Goal: Information Seeking & Learning: Learn about a topic

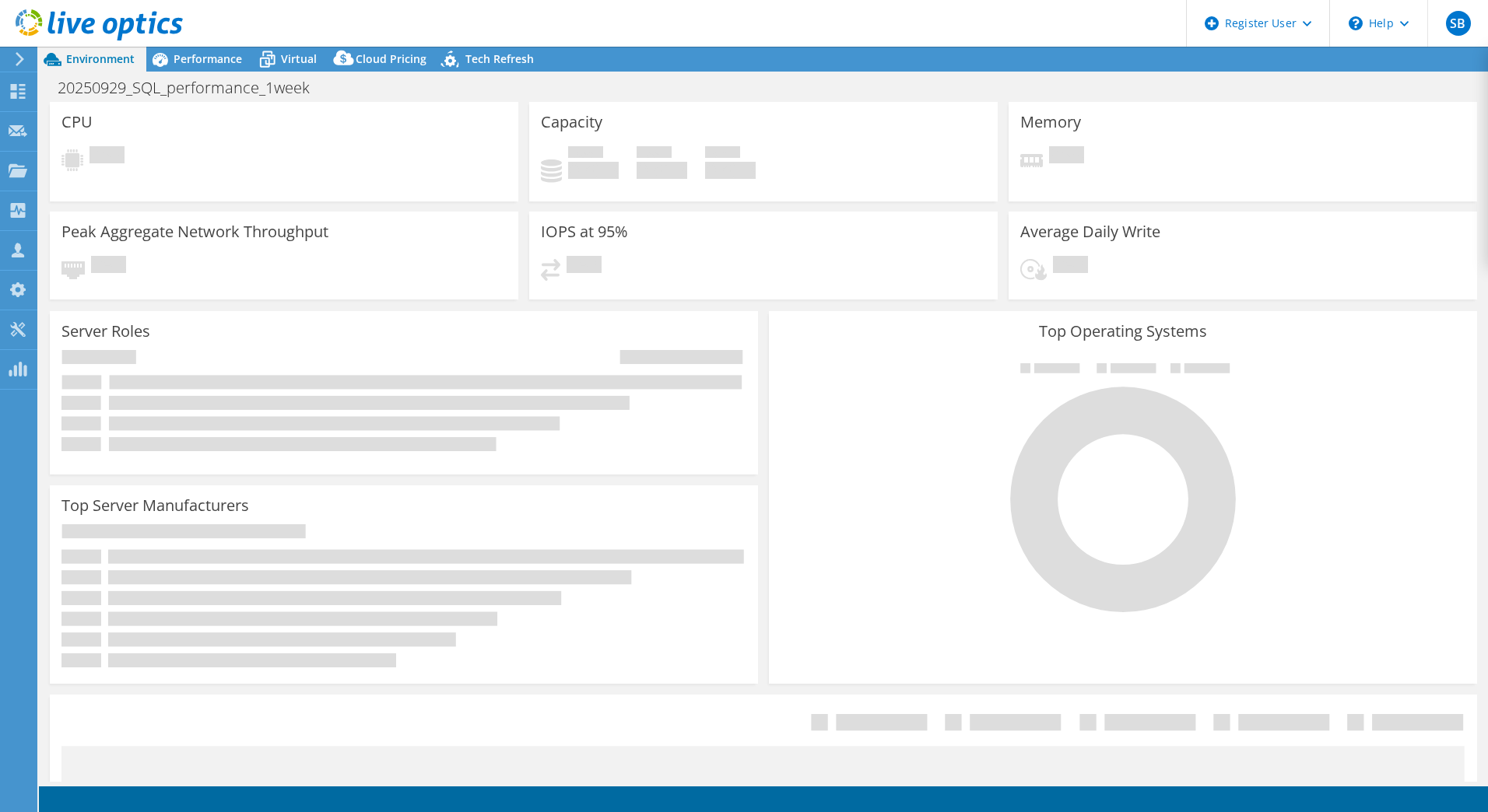
select select "USD"
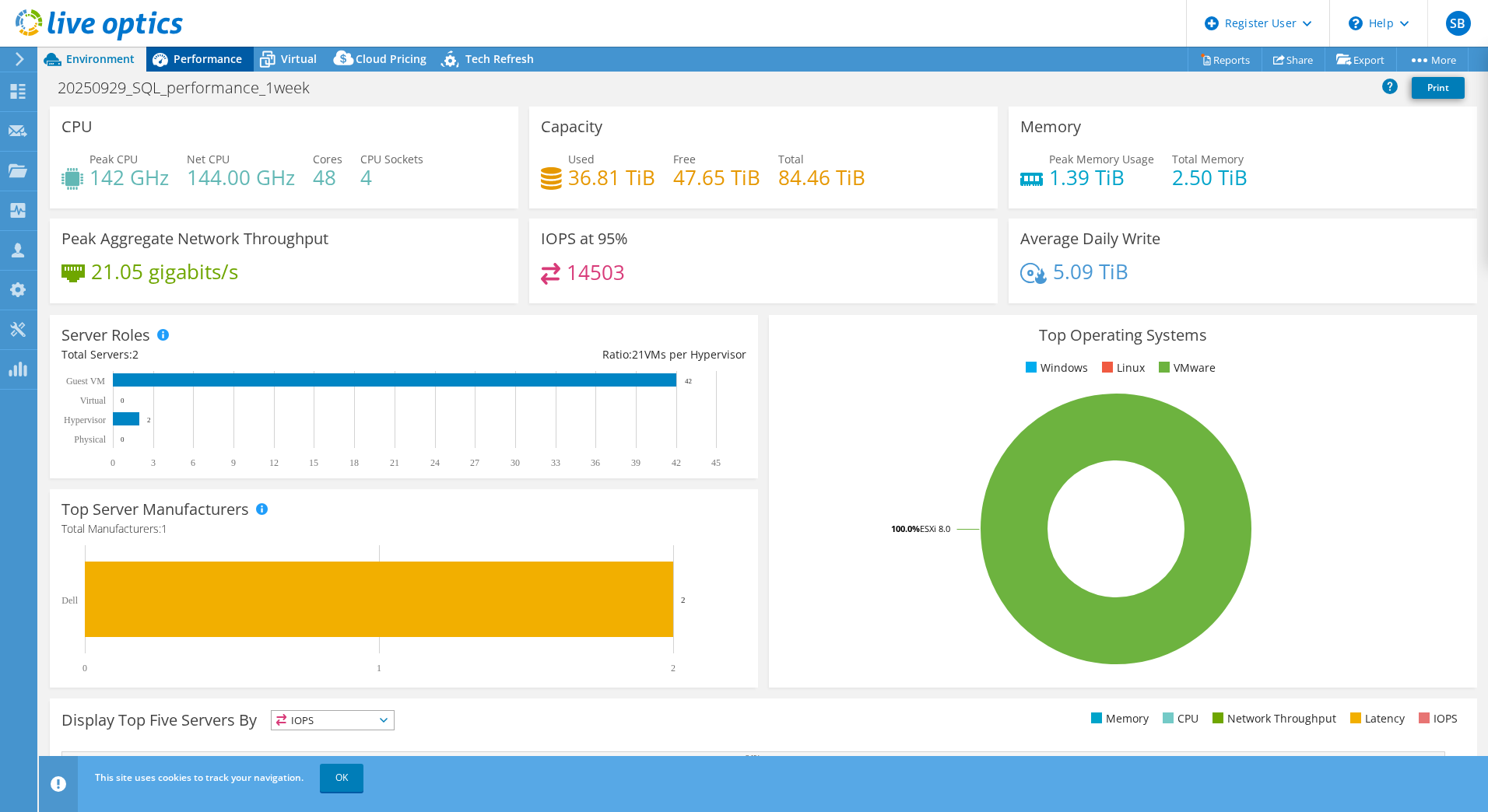
click at [232, 64] on span "Performance" at bounding box center [208, 58] width 69 height 15
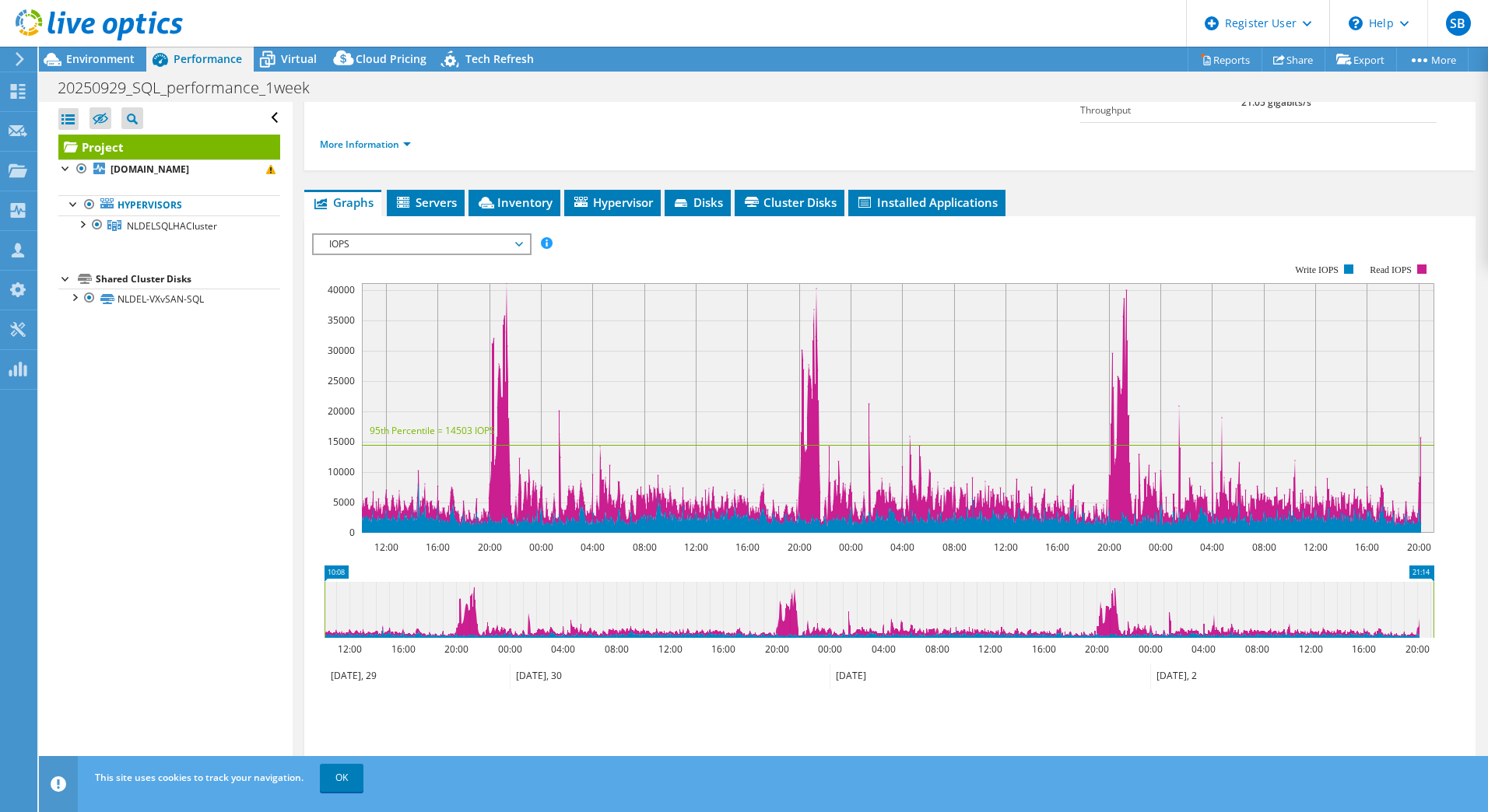
scroll to position [233, 0]
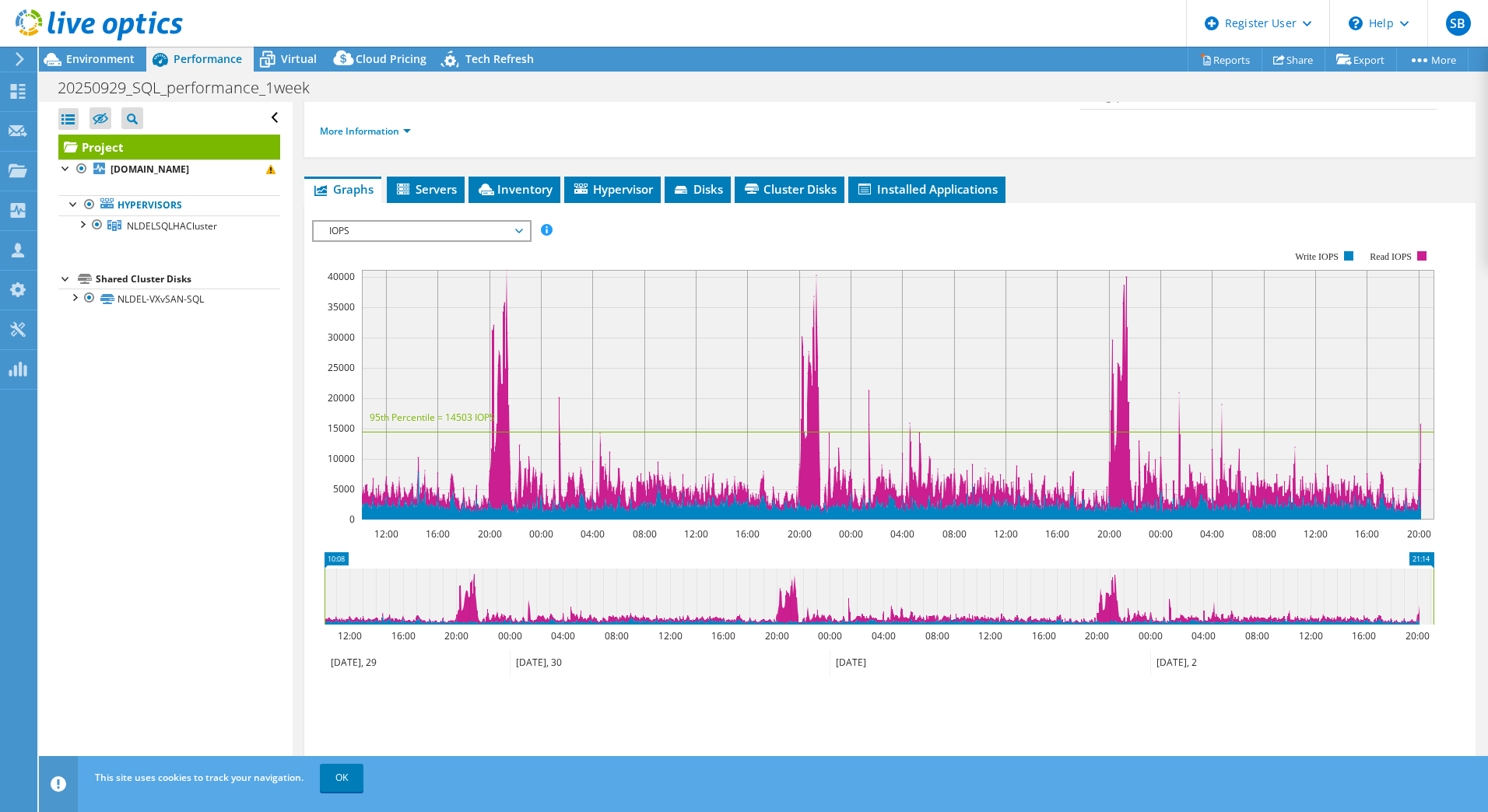
click at [451, 222] on span "IOPS" at bounding box center [421, 231] width 200 height 19
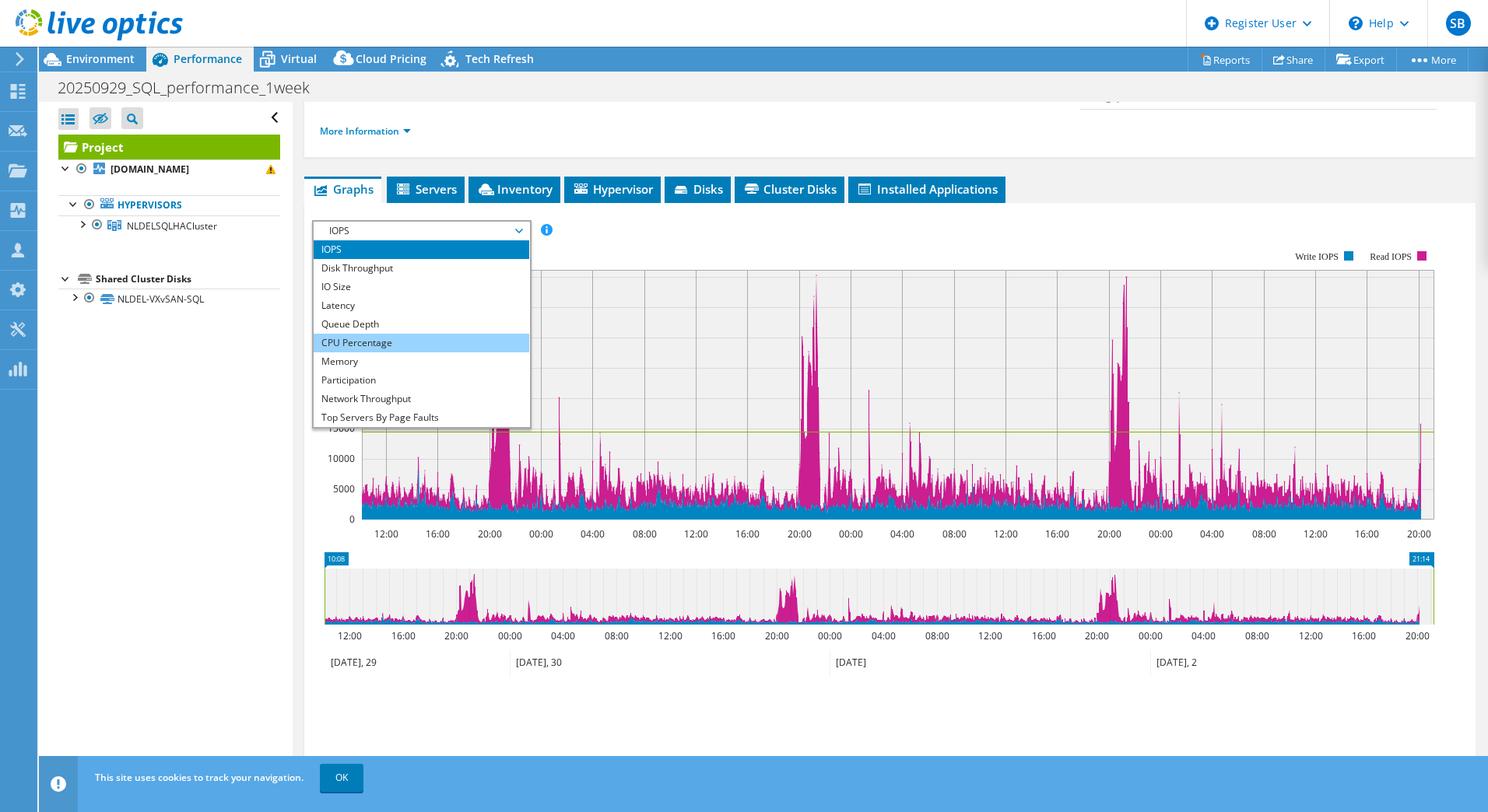
click at [415, 333] on li "CPU Percentage" at bounding box center [421, 343] width 216 height 19
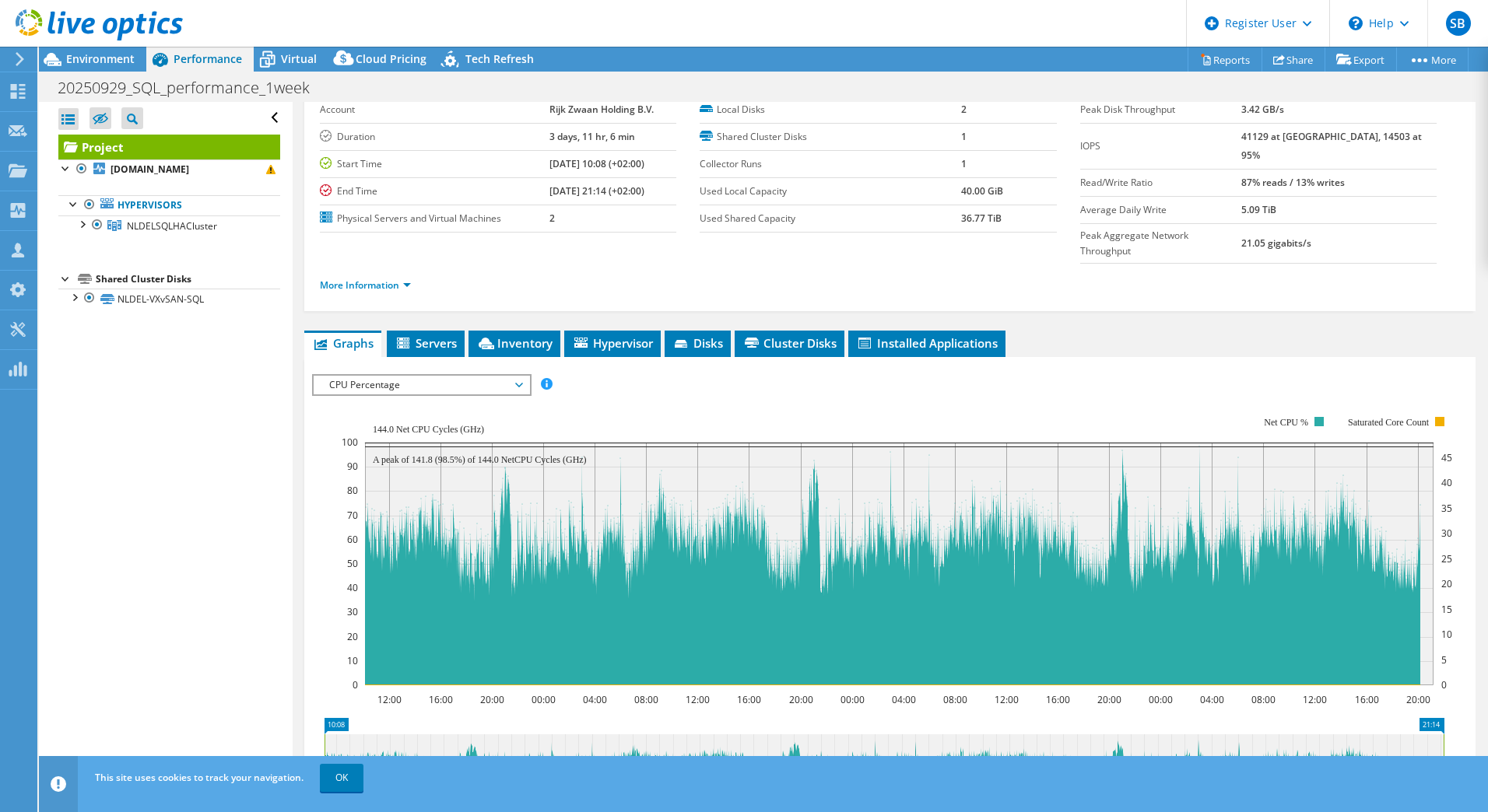
scroll to position [0, 0]
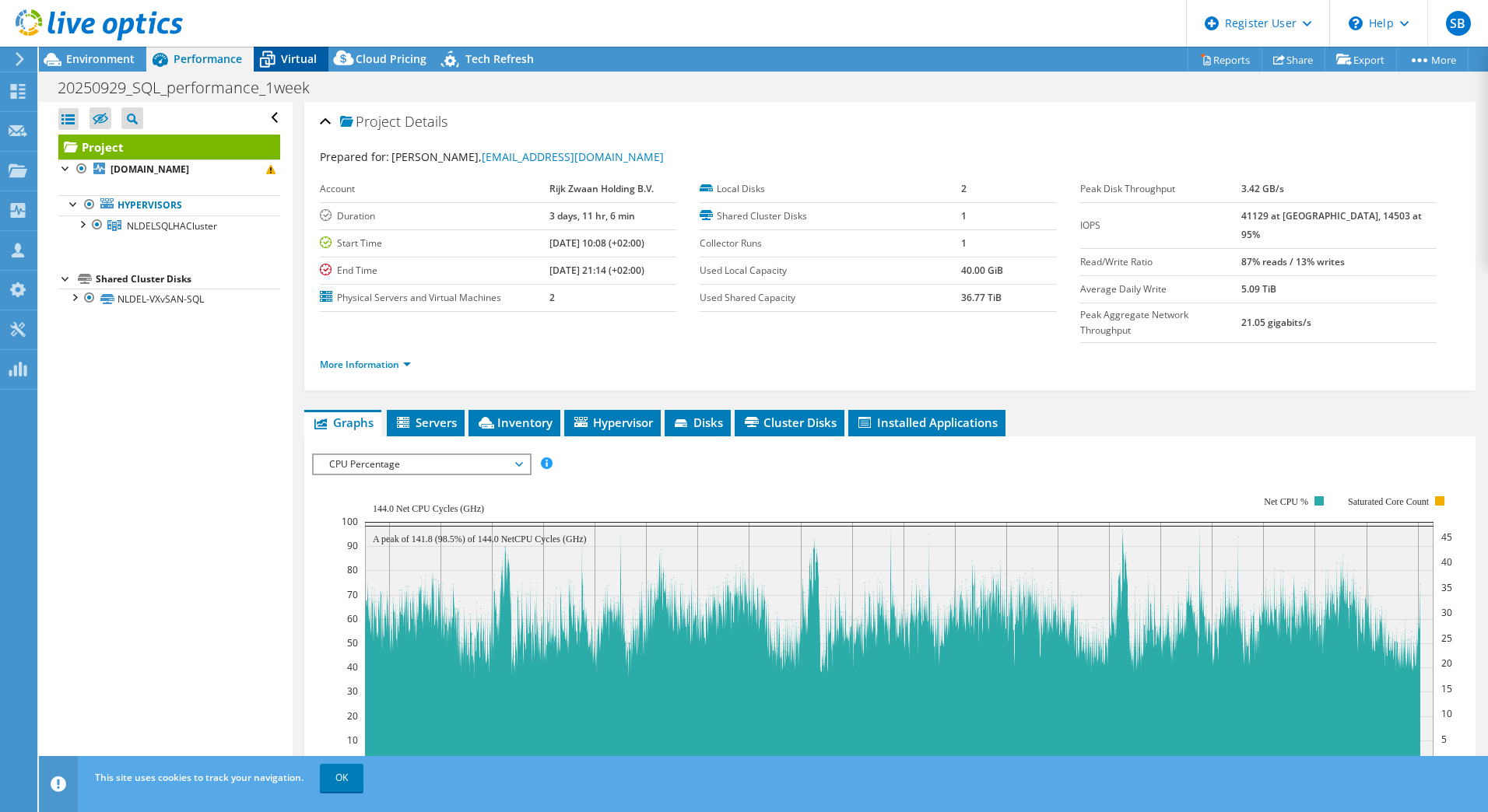
click at [304, 58] on span "Virtual" at bounding box center [298, 58] width 36 height 15
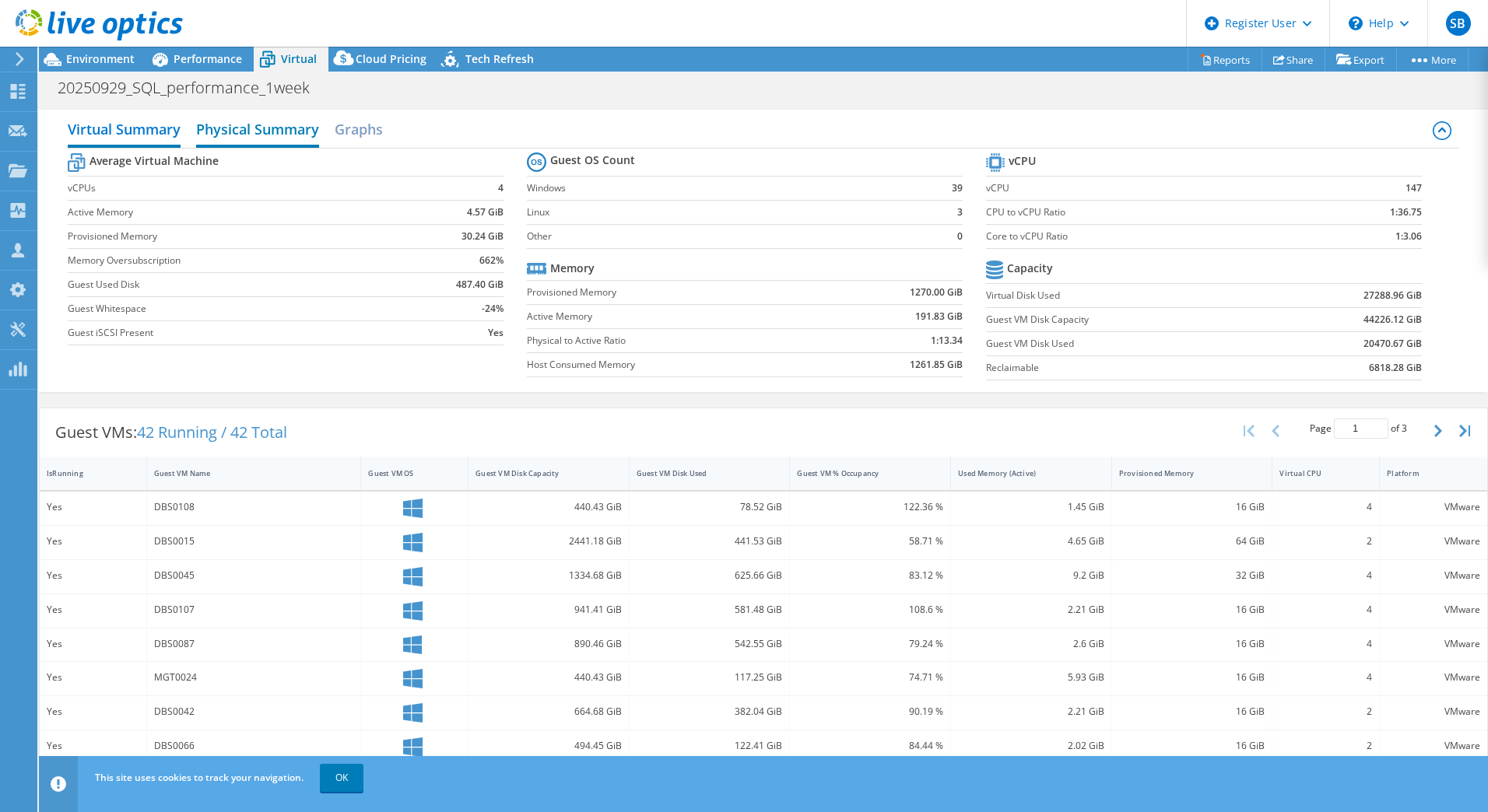
click at [276, 130] on h2 "Physical Summary" at bounding box center [258, 130] width 123 height 34
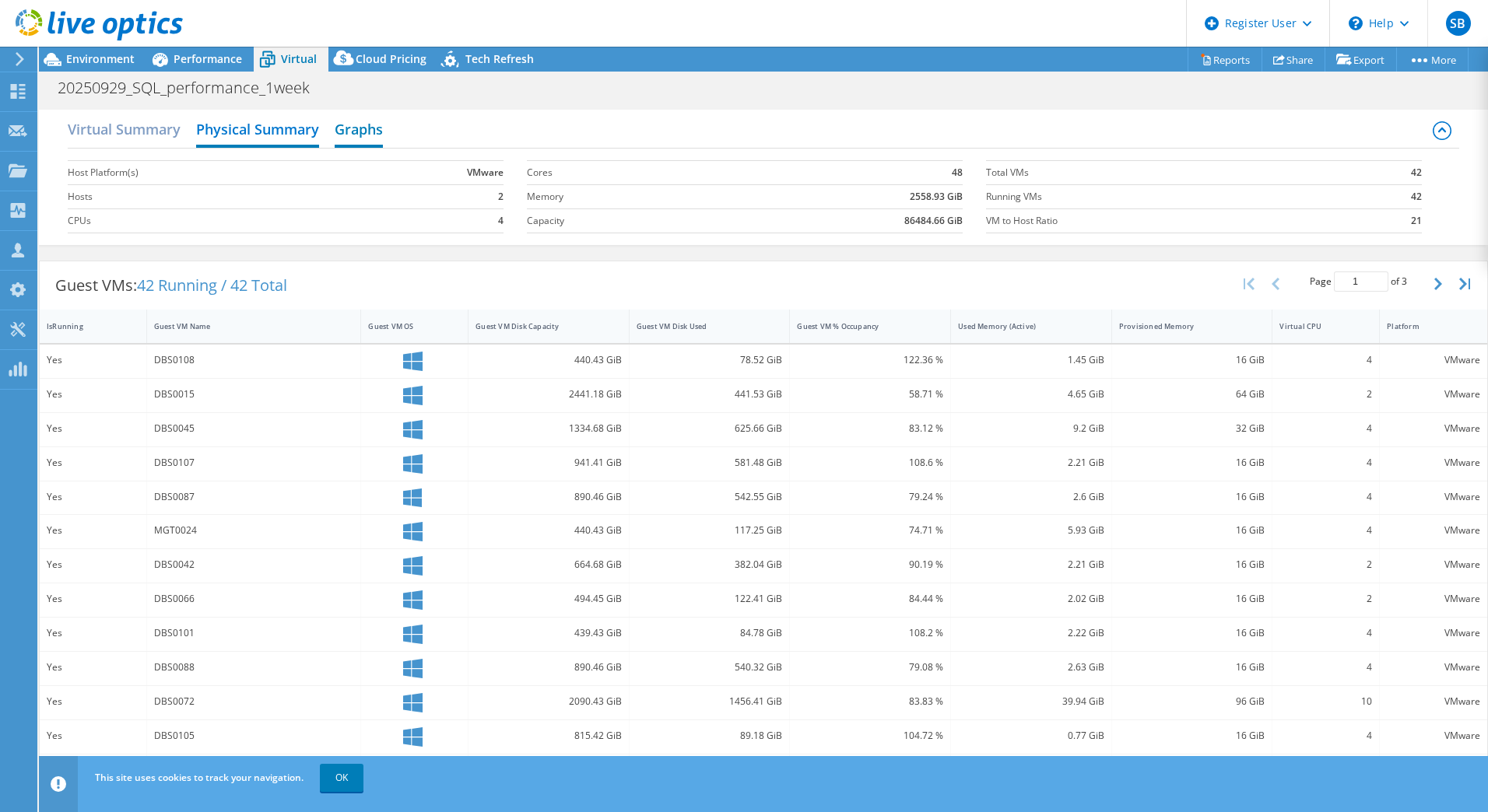
click at [372, 137] on h2 "Graphs" at bounding box center [358, 130] width 48 height 34
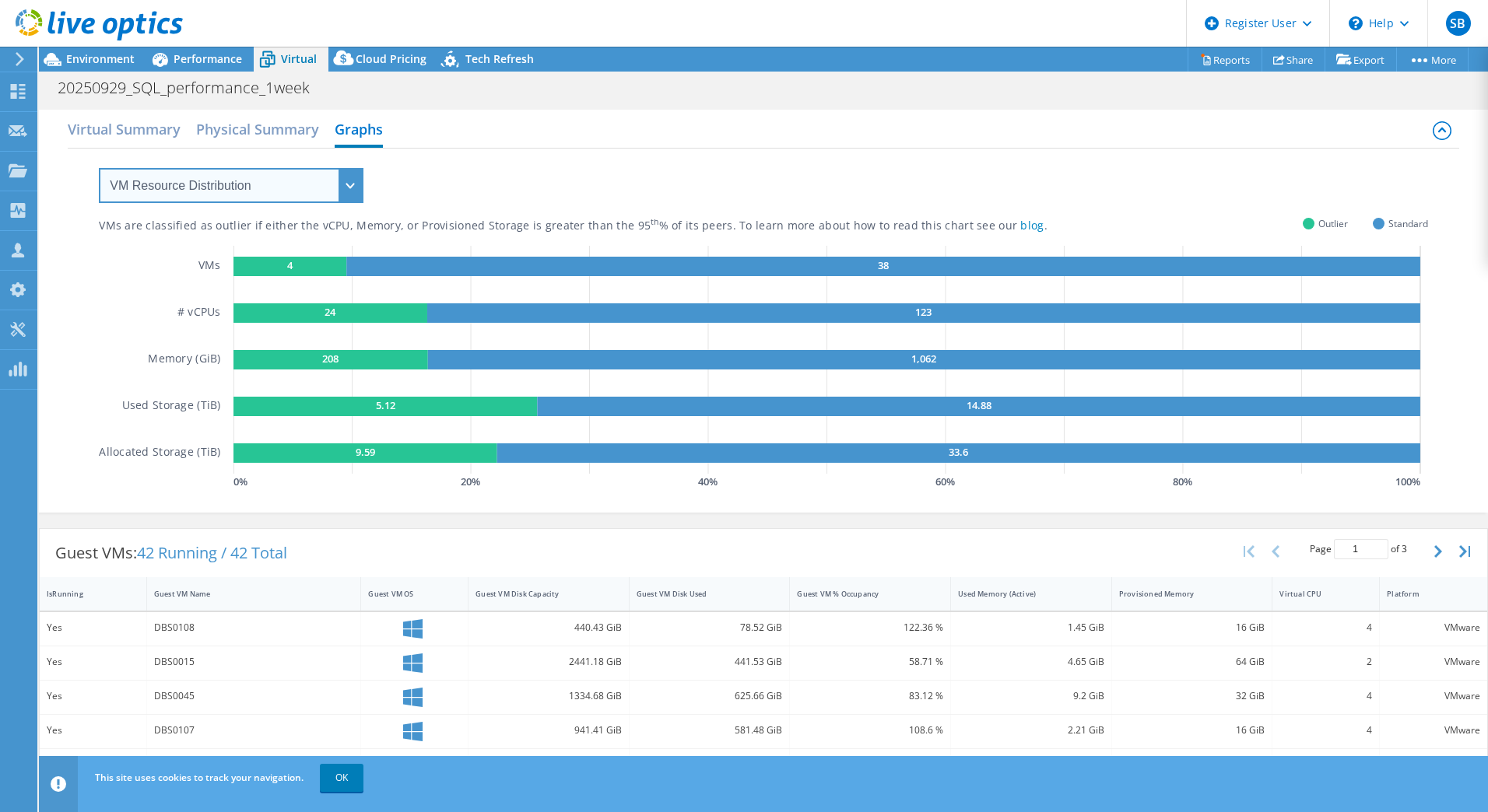
click at [266, 190] on select "VM Resource Distribution Provisioning Contrast Over Provisioning" at bounding box center [231, 186] width 265 height 35
select select "Over Provisioning"
click at [99, 168] on select "VM Resource Distribution Provisioning Contrast Over Provisioning" at bounding box center [231, 186] width 265 height 35
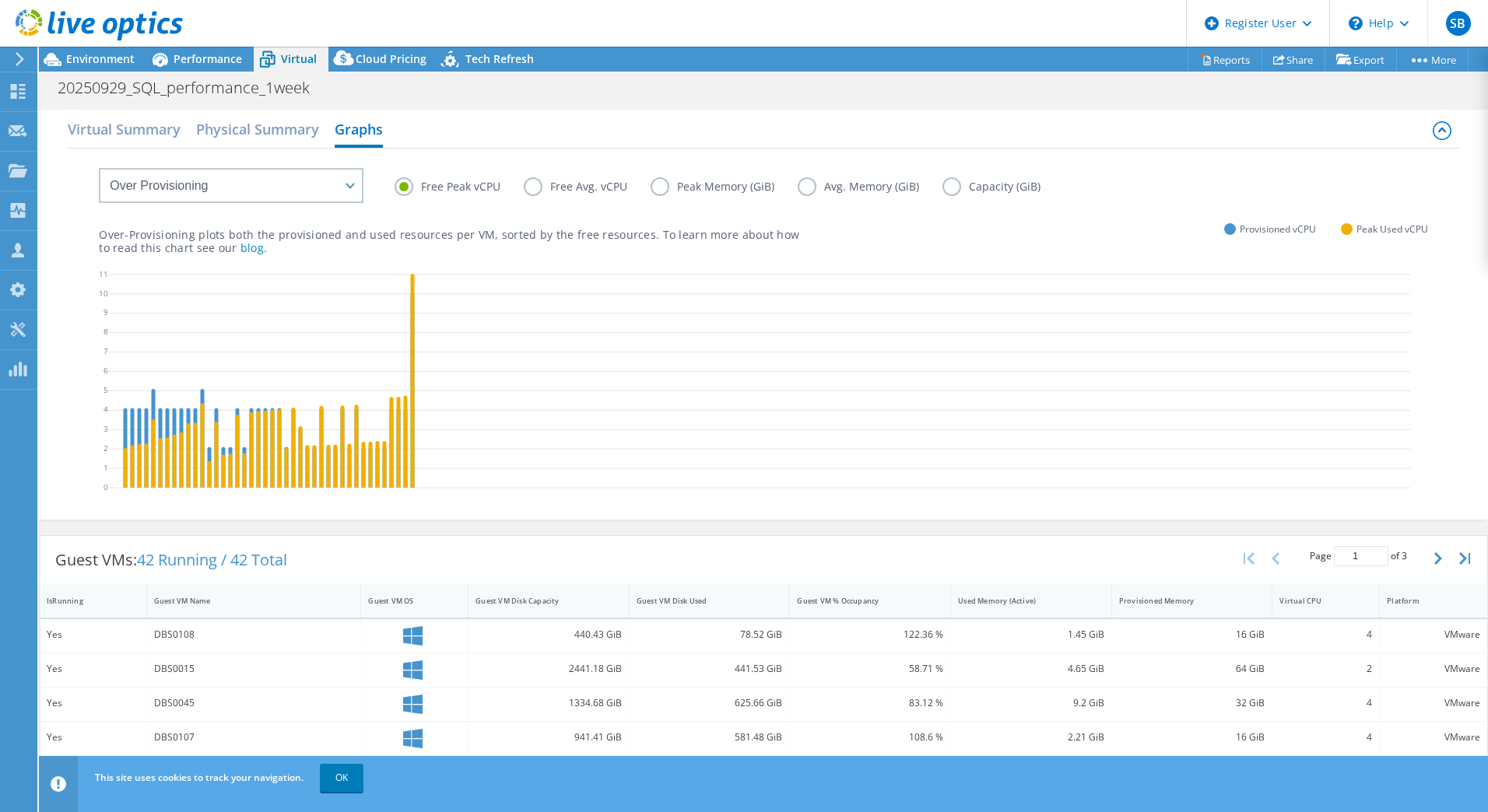
click at [536, 180] on label "Free Avg. vCPU" at bounding box center [587, 187] width 127 height 19
click at [0, 0] on input "Free Avg. vCPU" at bounding box center [0, 0] width 0 height 0
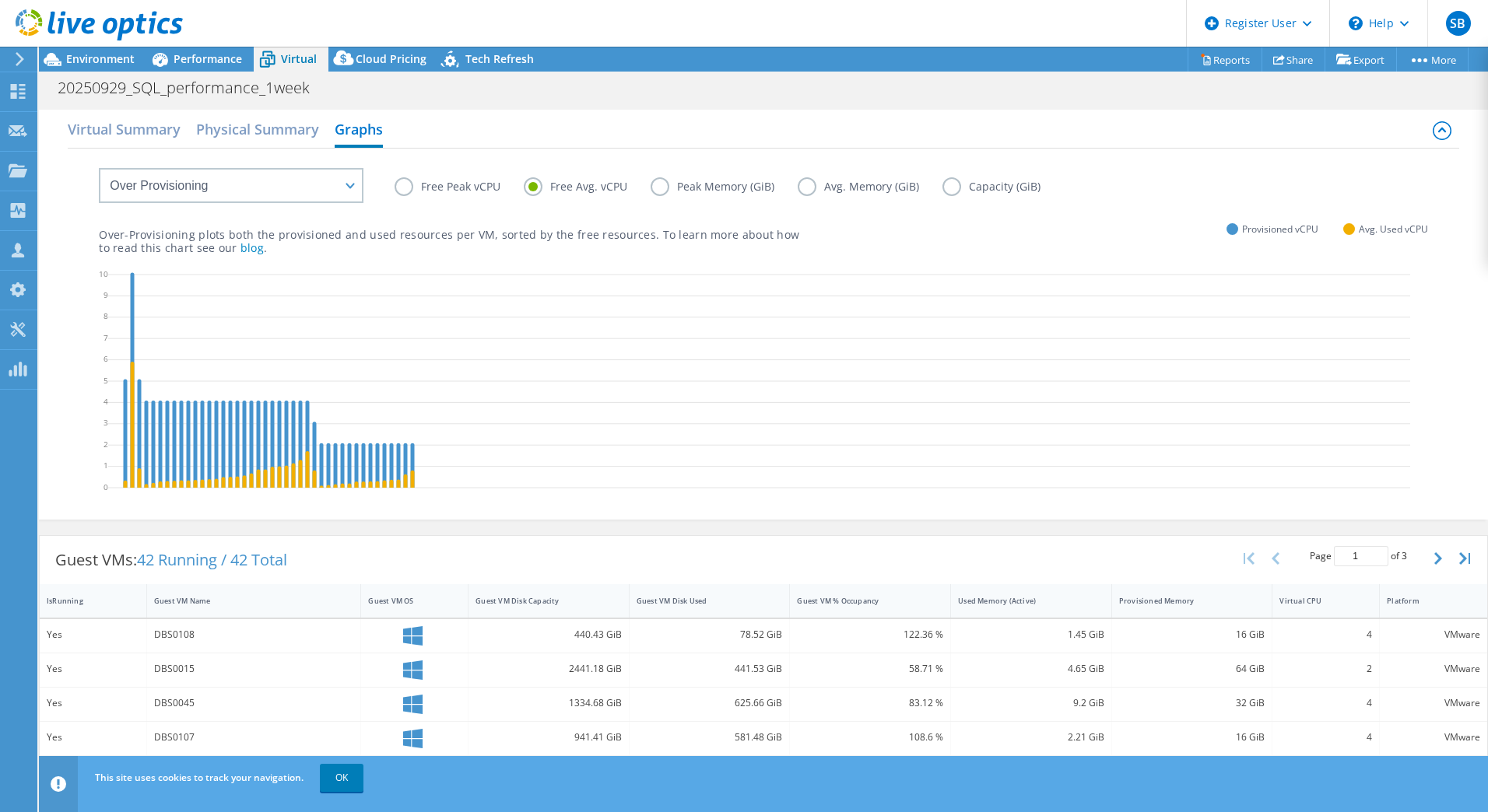
click at [404, 182] on label "Free Peak vCPU" at bounding box center [458, 187] width 129 height 19
click at [0, 0] on input "Free Peak vCPU" at bounding box center [0, 0] width 0 height 0
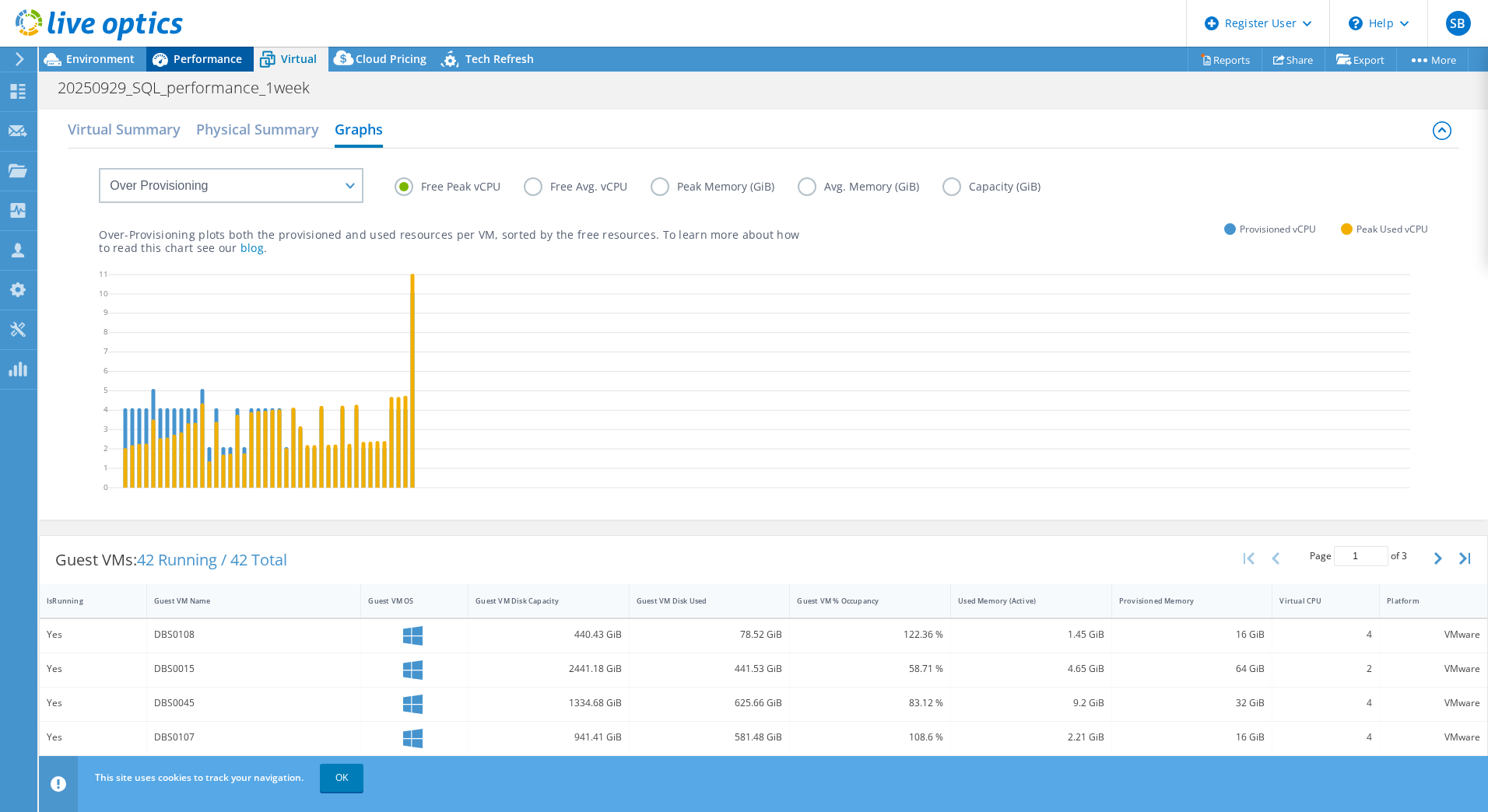
click at [198, 54] on span "Performance" at bounding box center [208, 58] width 69 height 15
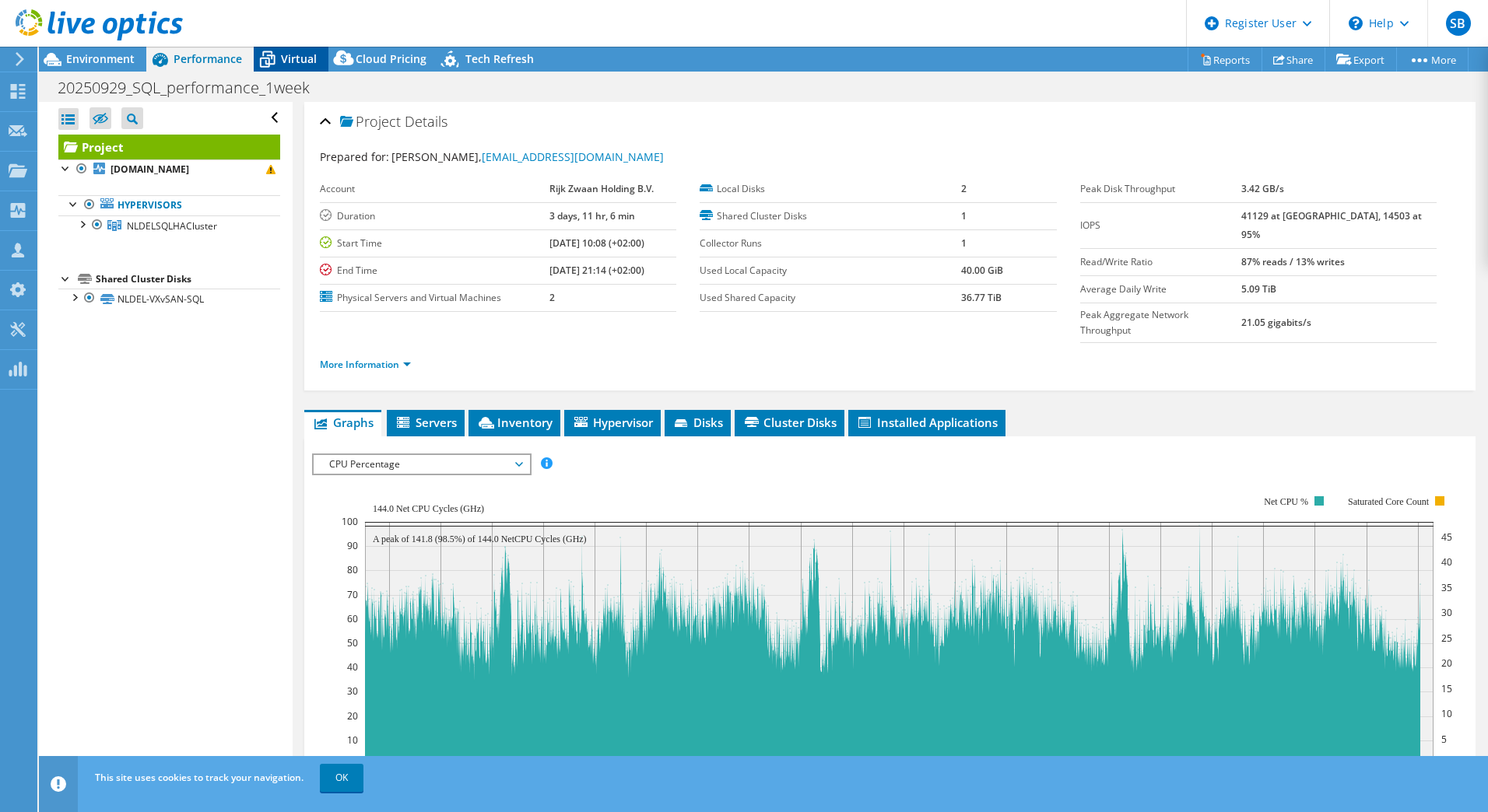
click at [299, 62] on span "Virtual" at bounding box center [298, 58] width 36 height 15
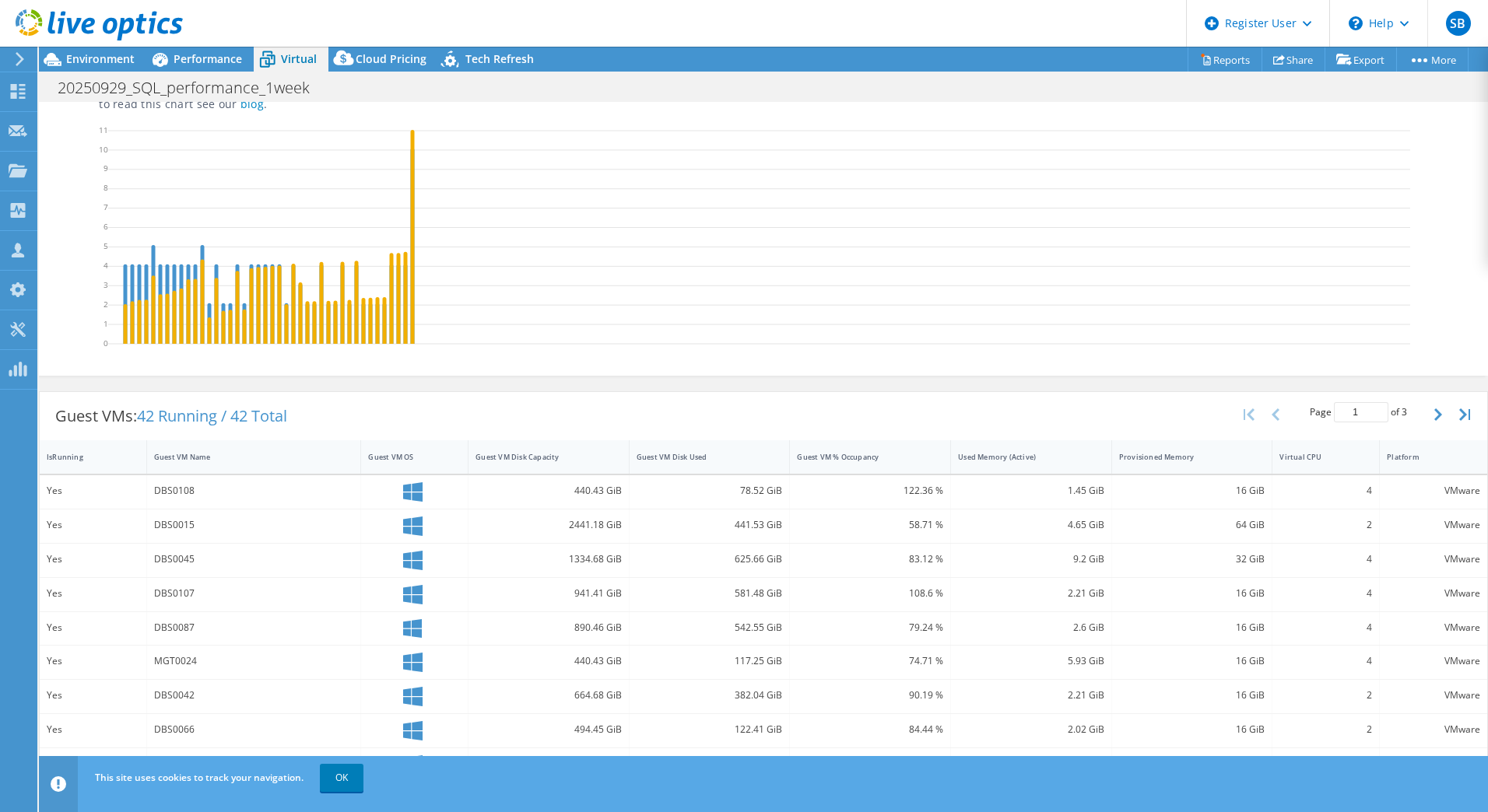
scroll to position [311, 0]
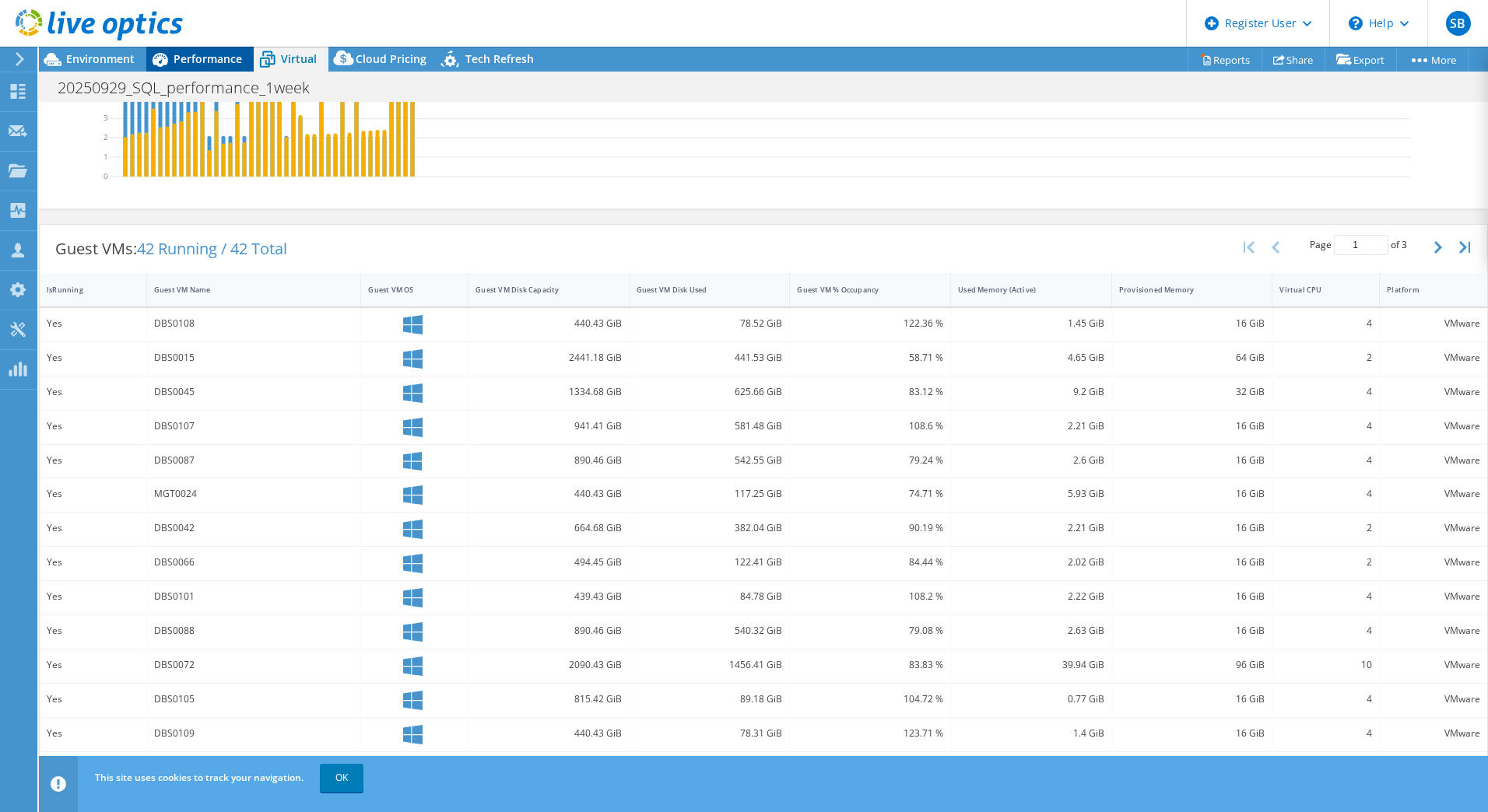
click at [207, 49] on div "Performance" at bounding box center [200, 59] width 107 height 25
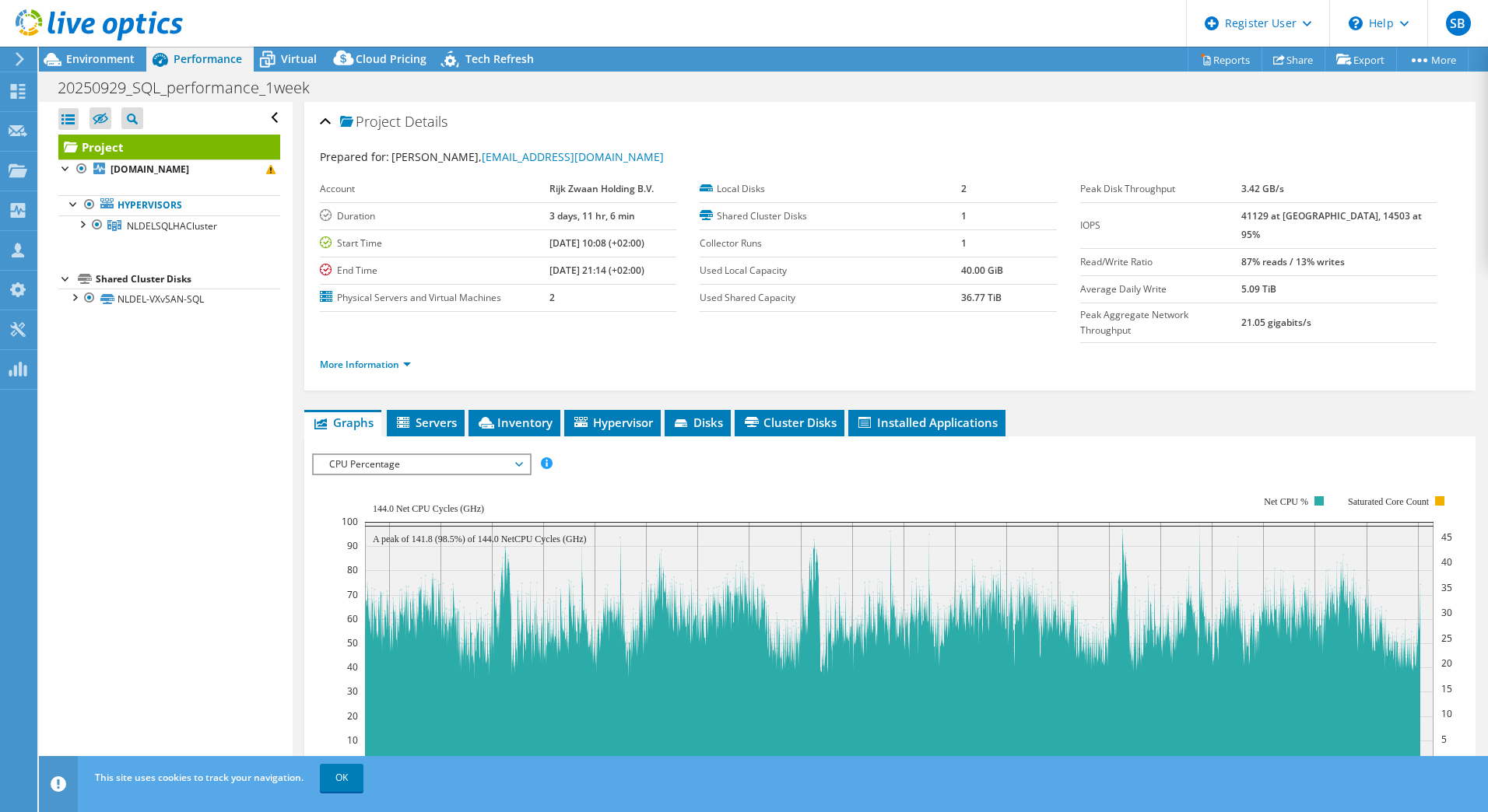
scroll to position [0, 0]
click at [635, 415] on span "Hypervisor" at bounding box center [612, 423] width 81 height 16
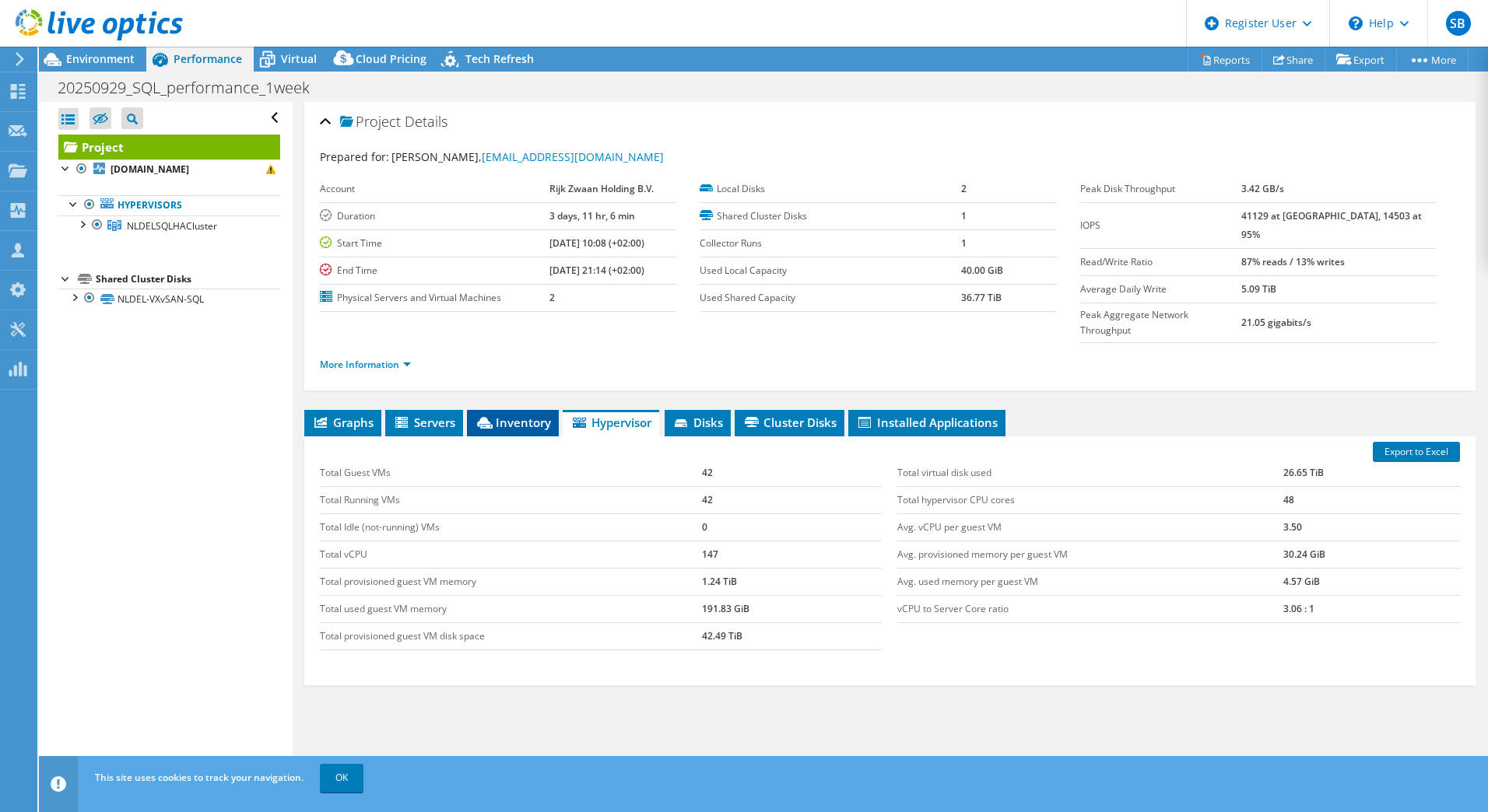
click at [505, 415] on span "Inventory" at bounding box center [513, 423] width 77 height 16
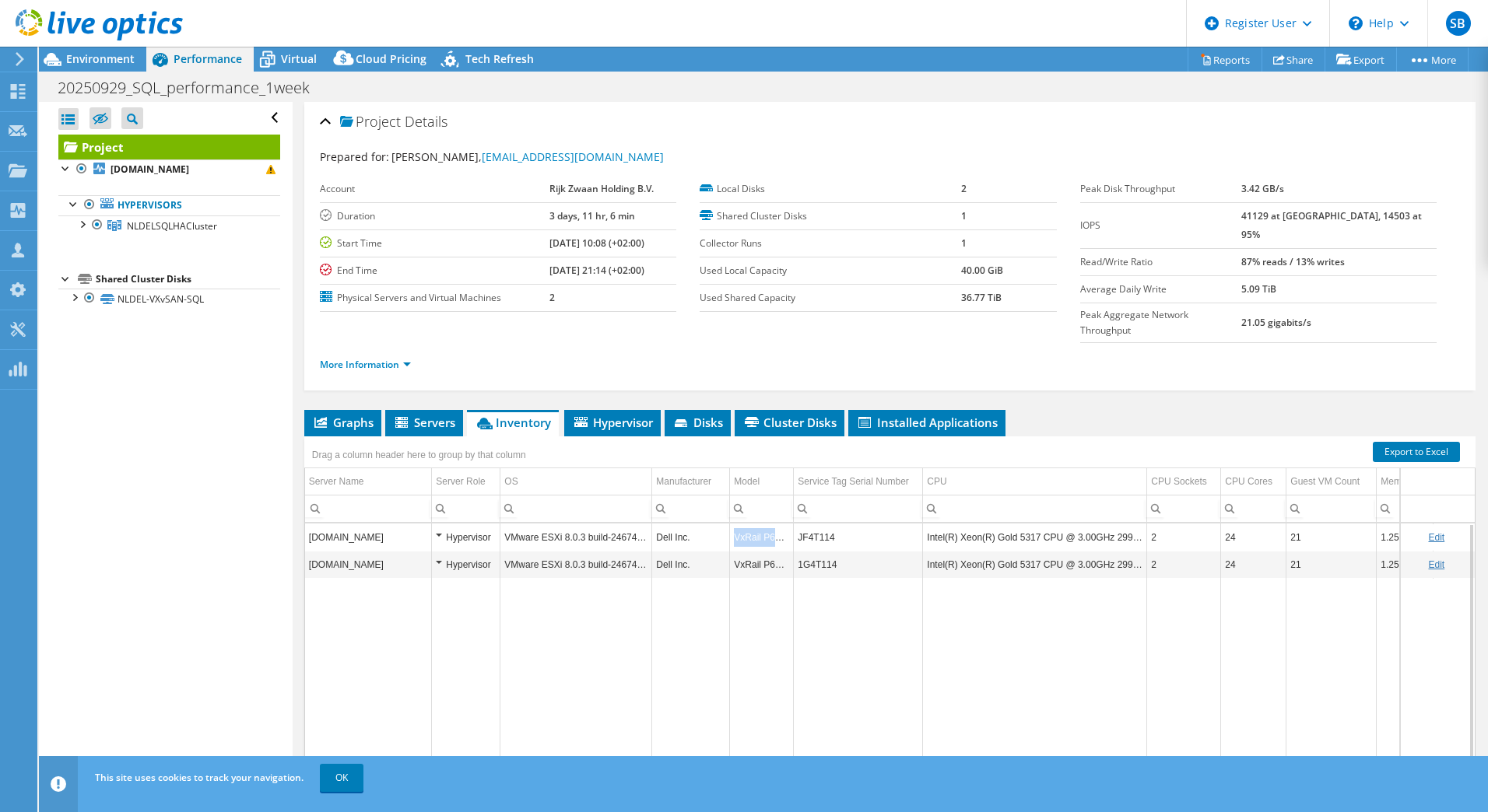
drag, startPoint x: 741, startPoint y: 504, endPoint x: 790, endPoint y: 506, distance: 49.0
click at [790, 524] on td "VxRail P670N" at bounding box center [762, 537] width 64 height 27
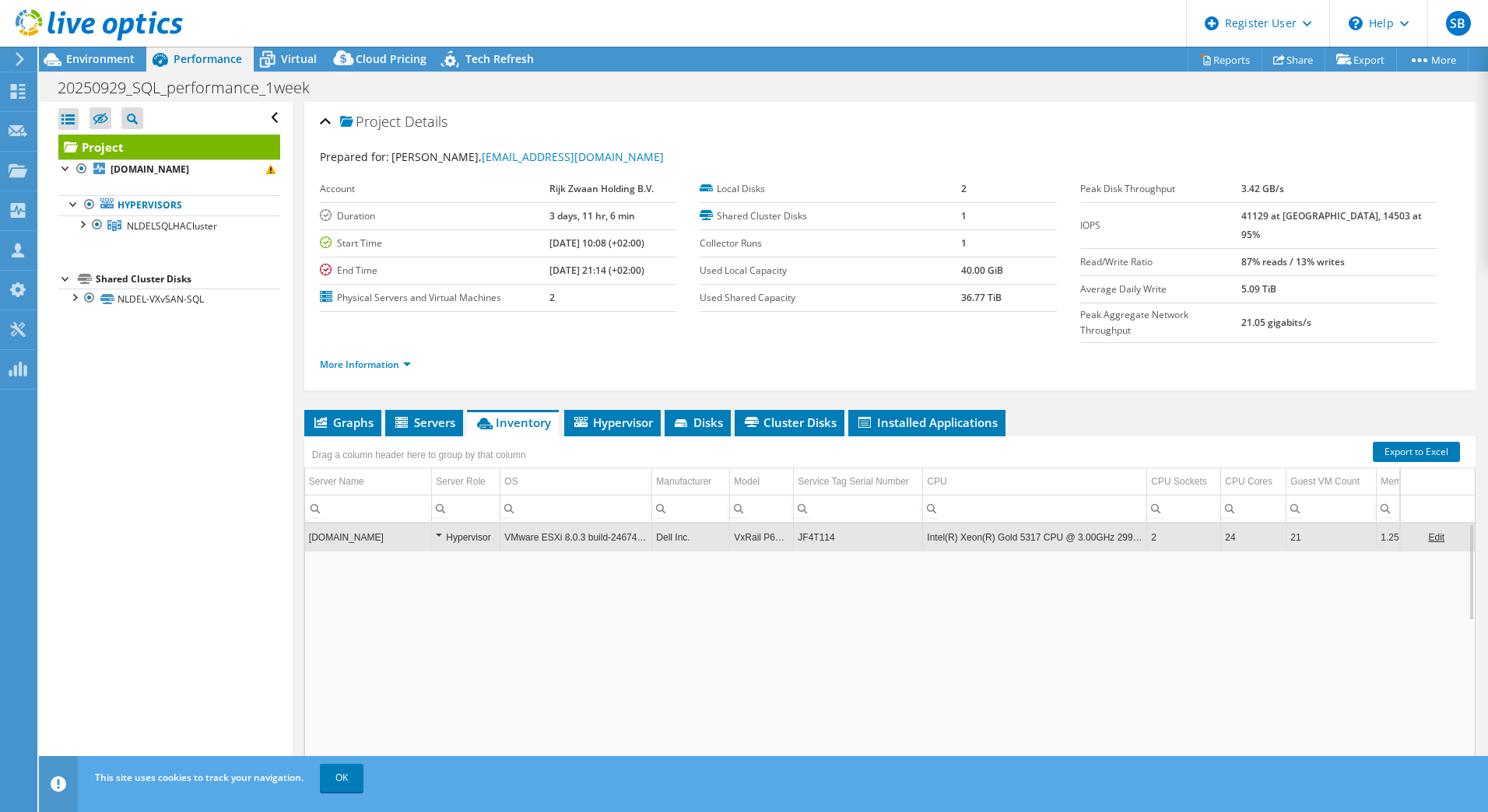
copy td "VxRail P670N"
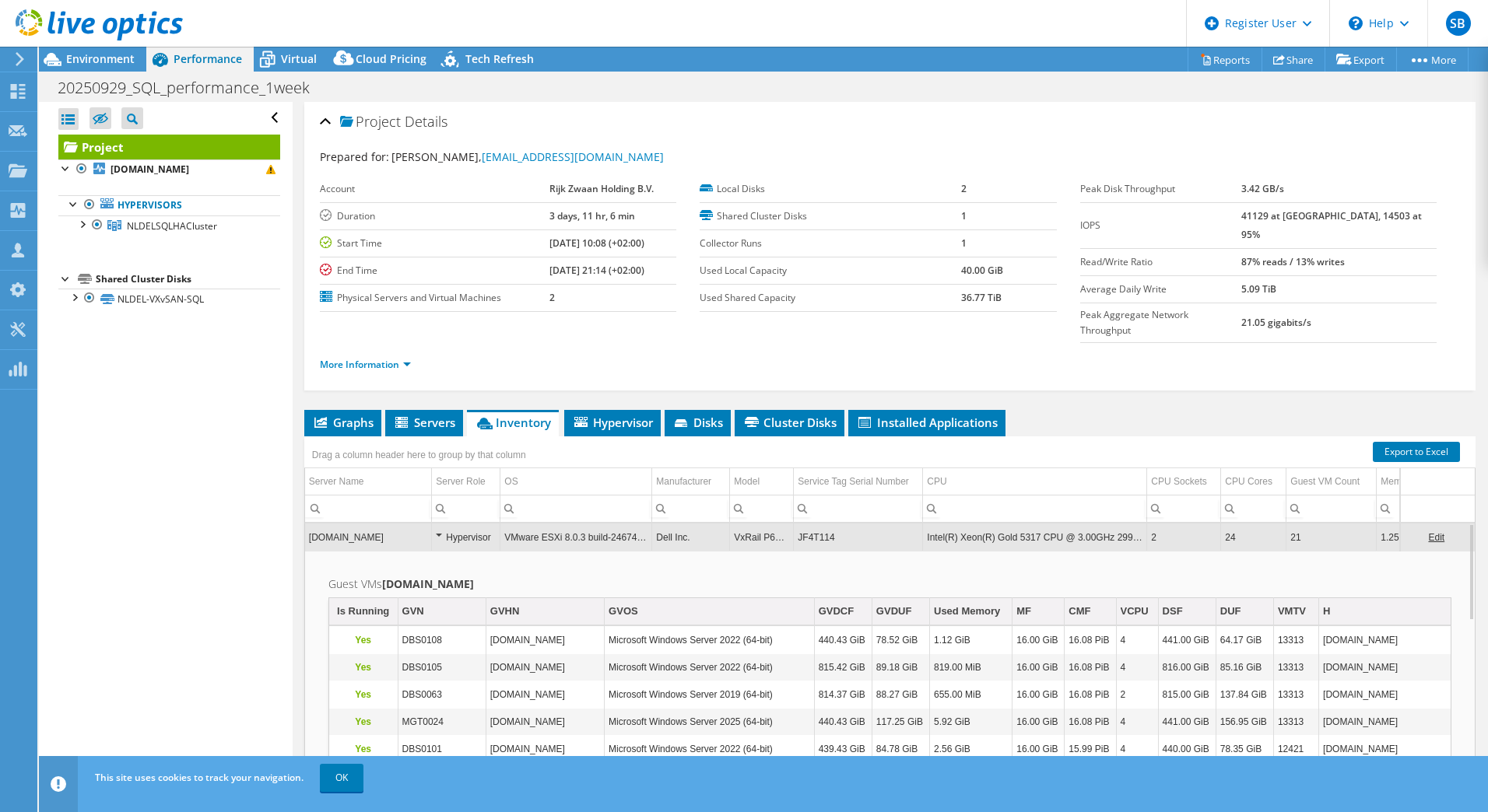
click at [100, 58] on span "Environment" at bounding box center [100, 58] width 69 height 15
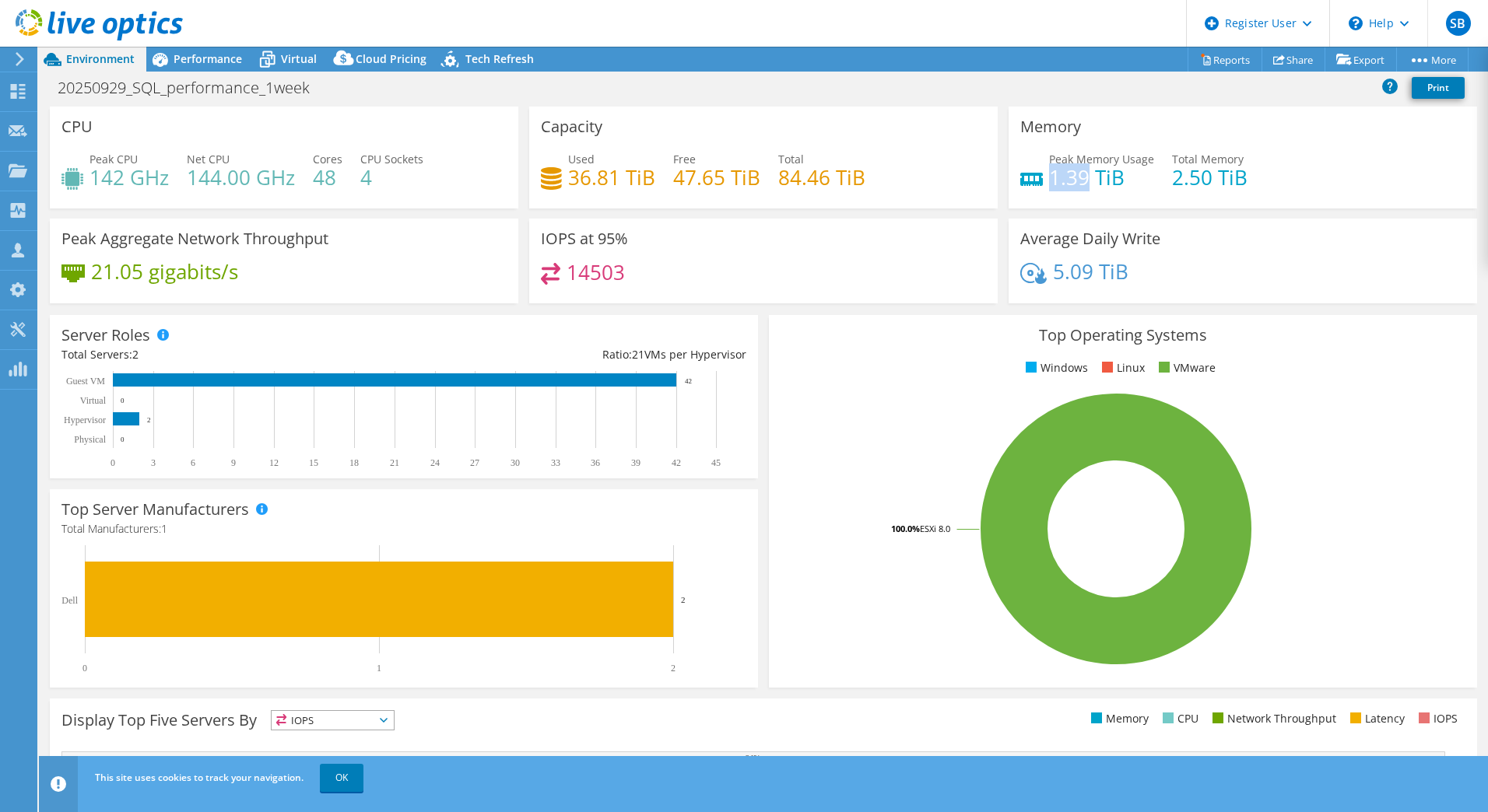
drag, startPoint x: 1045, startPoint y: 179, endPoint x: 1080, endPoint y: 179, distance: 35.0
click at [1080, 179] on h4 "1.39 TiB" at bounding box center [1101, 178] width 105 height 17
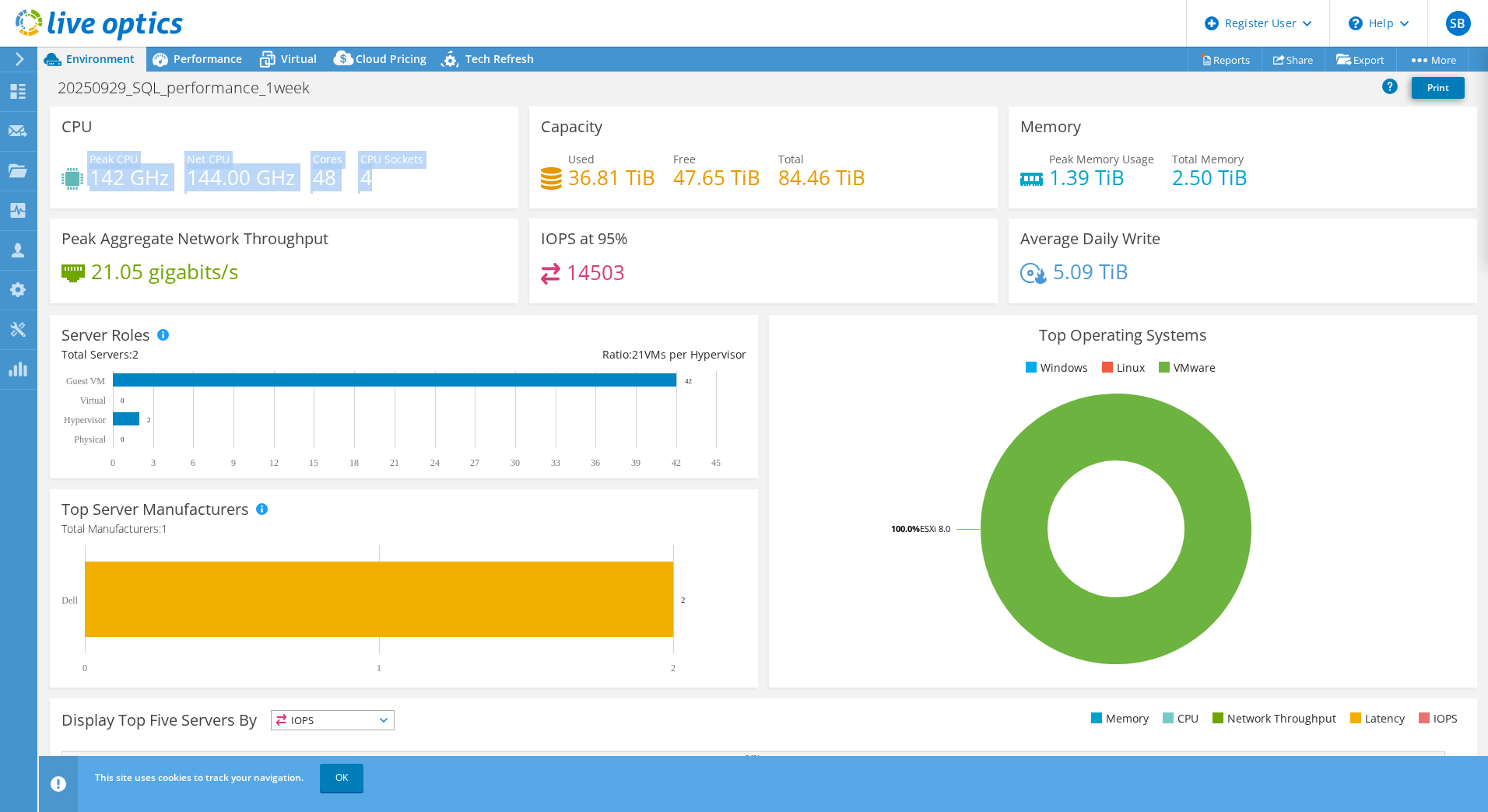
drag, startPoint x: 88, startPoint y: 160, endPoint x: 386, endPoint y: 178, distance: 298.5
click at [386, 178] on div "Peak CPU 142 GHz Net CPU 144.00 GHz Cores 48 CPU Sockets 4" at bounding box center [284, 176] width 445 height 51
drag, startPoint x: 386, startPoint y: 178, endPoint x: 407, endPoint y: 222, distance: 48.8
click at [407, 222] on div "Peak Aggregate Network Throughput 21.05 gigabits/s" at bounding box center [284, 261] width 469 height 85
drag, startPoint x: 1306, startPoint y: 345, endPoint x: 991, endPoint y: 637, distance: 429.5
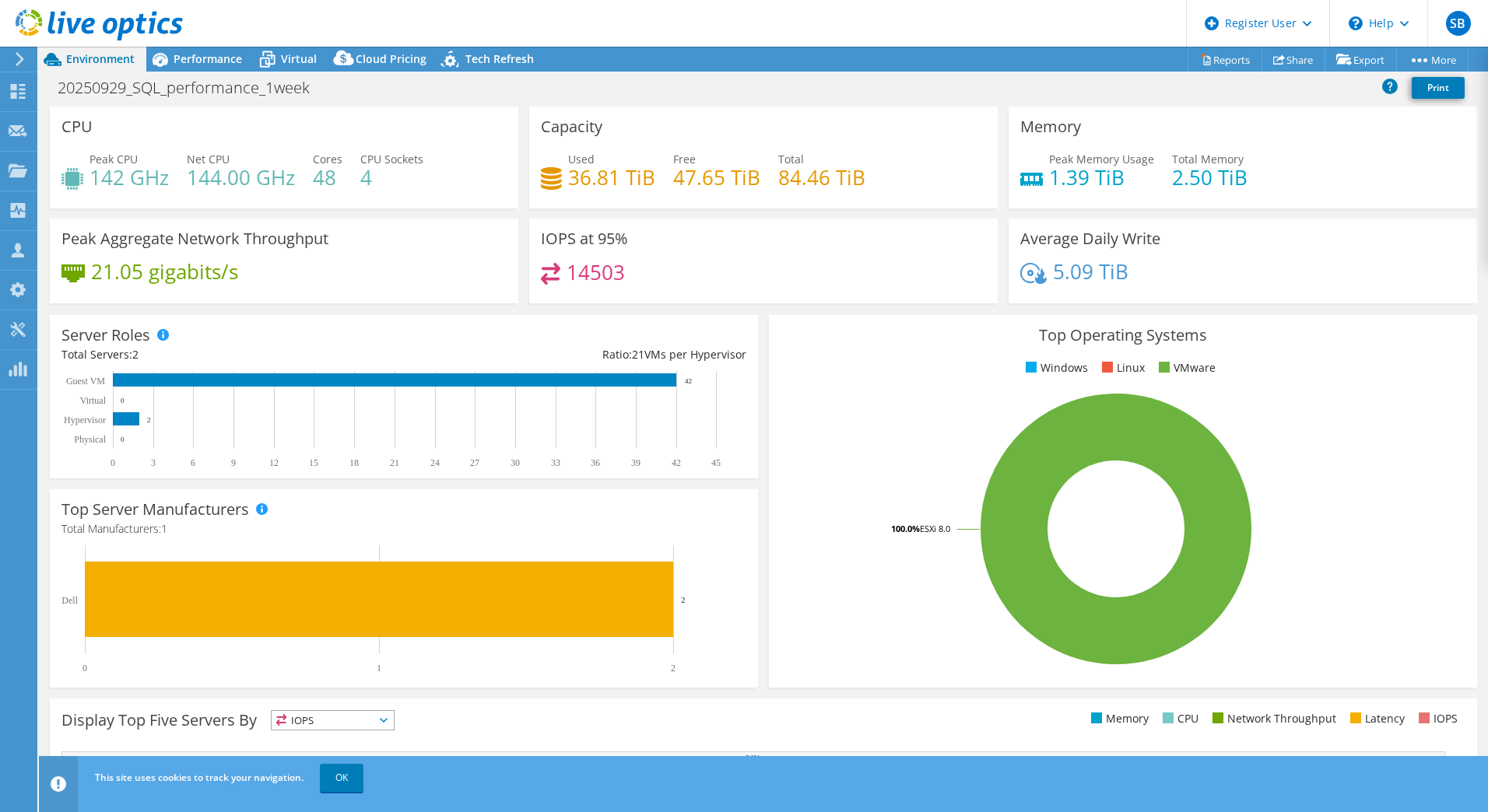
click at [1306, 345] on div "Top Operating Systems Windows Linux VMware 100.0% ESXi 8.0" at bounding box center [1123, 502] width 708 height 373
drag, startPoint x: 1411, startPoint y: 199, endPoint x: 1394, endPoint y: 190, distance: 19.2
click at [1411, 199] on div "Peak Memory Usage 1.39 TiB Total Memory 2.50 TiB" at bounding box center [1242, 176] width 445 height 51
click at [208, 47] on div "Performance" at bounding box center [200, 59] width 107 height 25
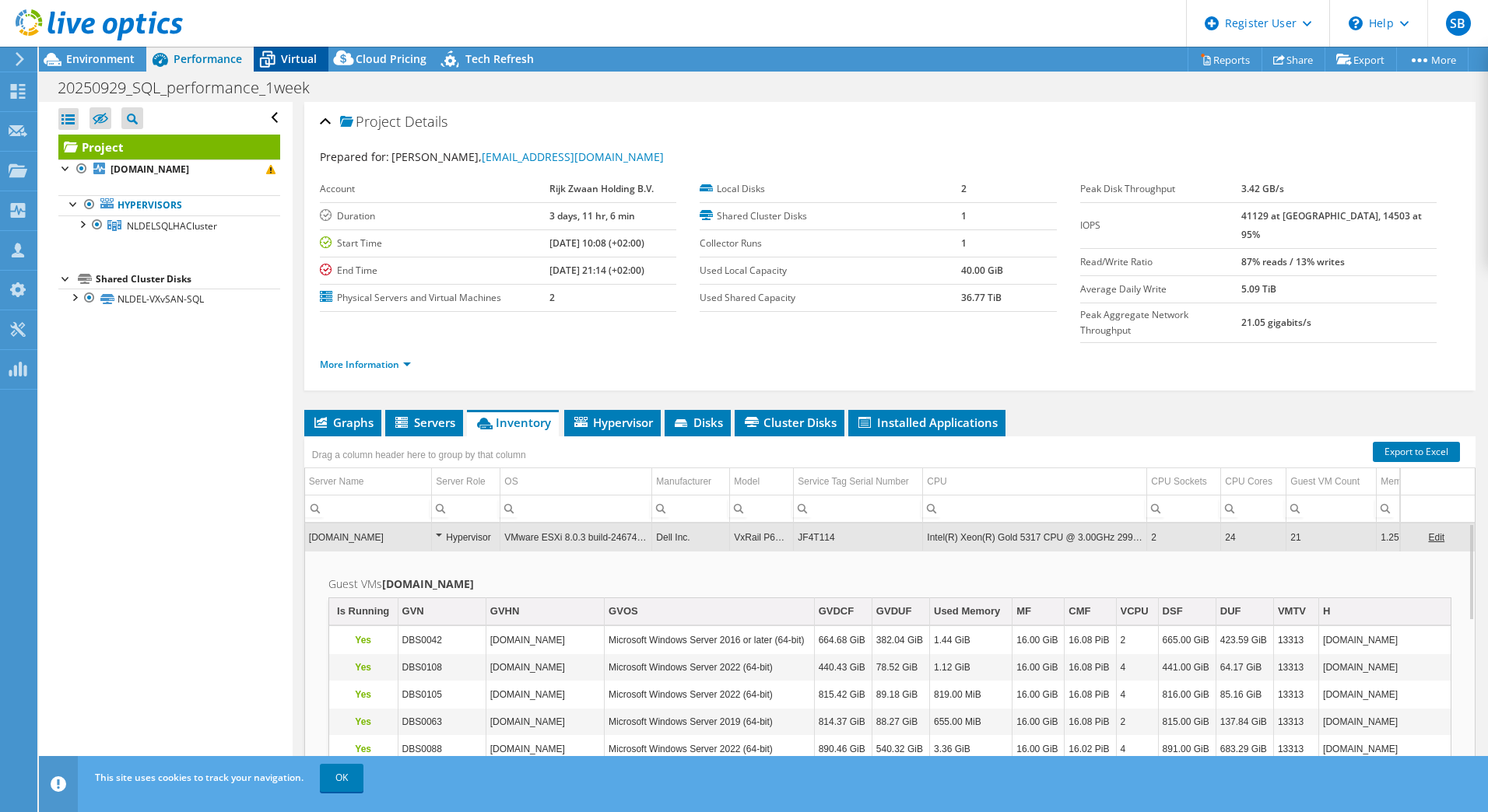
click at [273, 54] on icon at bounding box center [267, 59] width 27 height 27
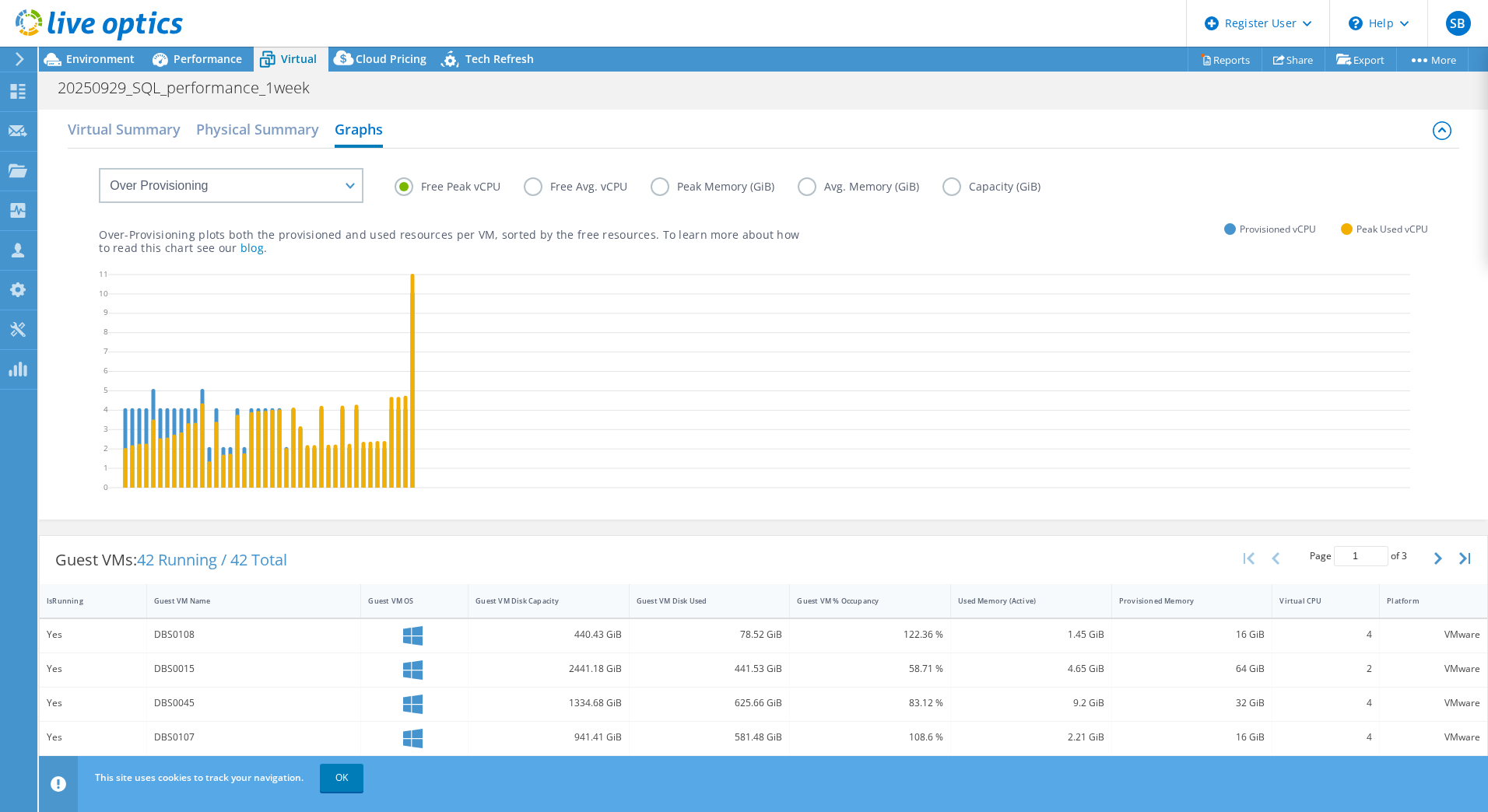
drag, startPoint x: 669, startPoint y: 178, endPoint x: 707, endPoint y: 191, distance: 40.2
click at [670, 178] on label "Peak Memory (GiB)" at bounding box center [724, 187] width 147 height 19
click at [0, 0] on input "Peak Memory (GiB)" at bounding box center [0, 0] width 0 height 0
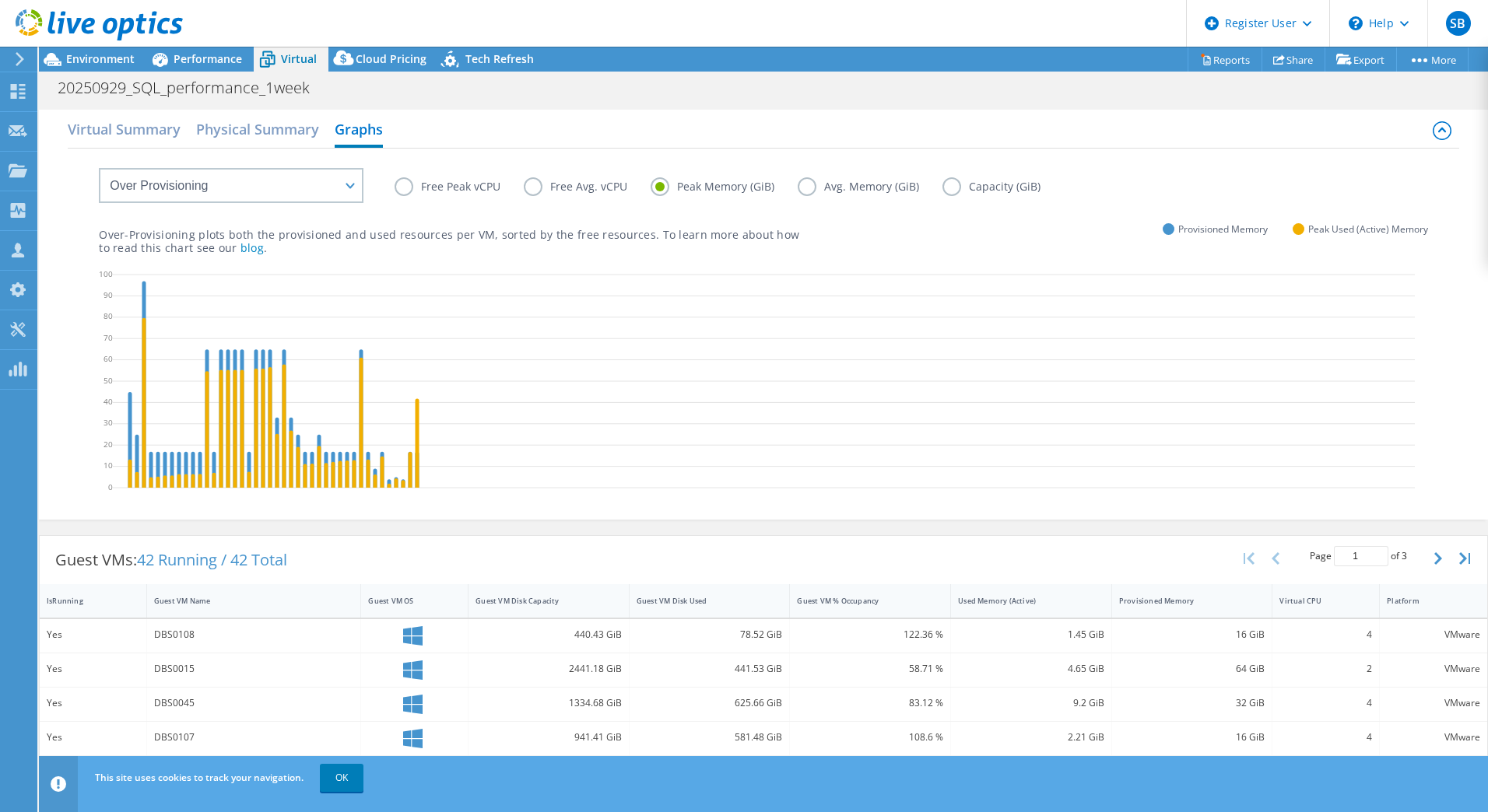
click at [813, 190] on label "Avg. Memory (GiB)" at bounding box center [869, 187] width 145 height 19
click at [0, 0] on input "Avg. Memory (GiB)" at bounding box center [0, 0] width 0 height 0
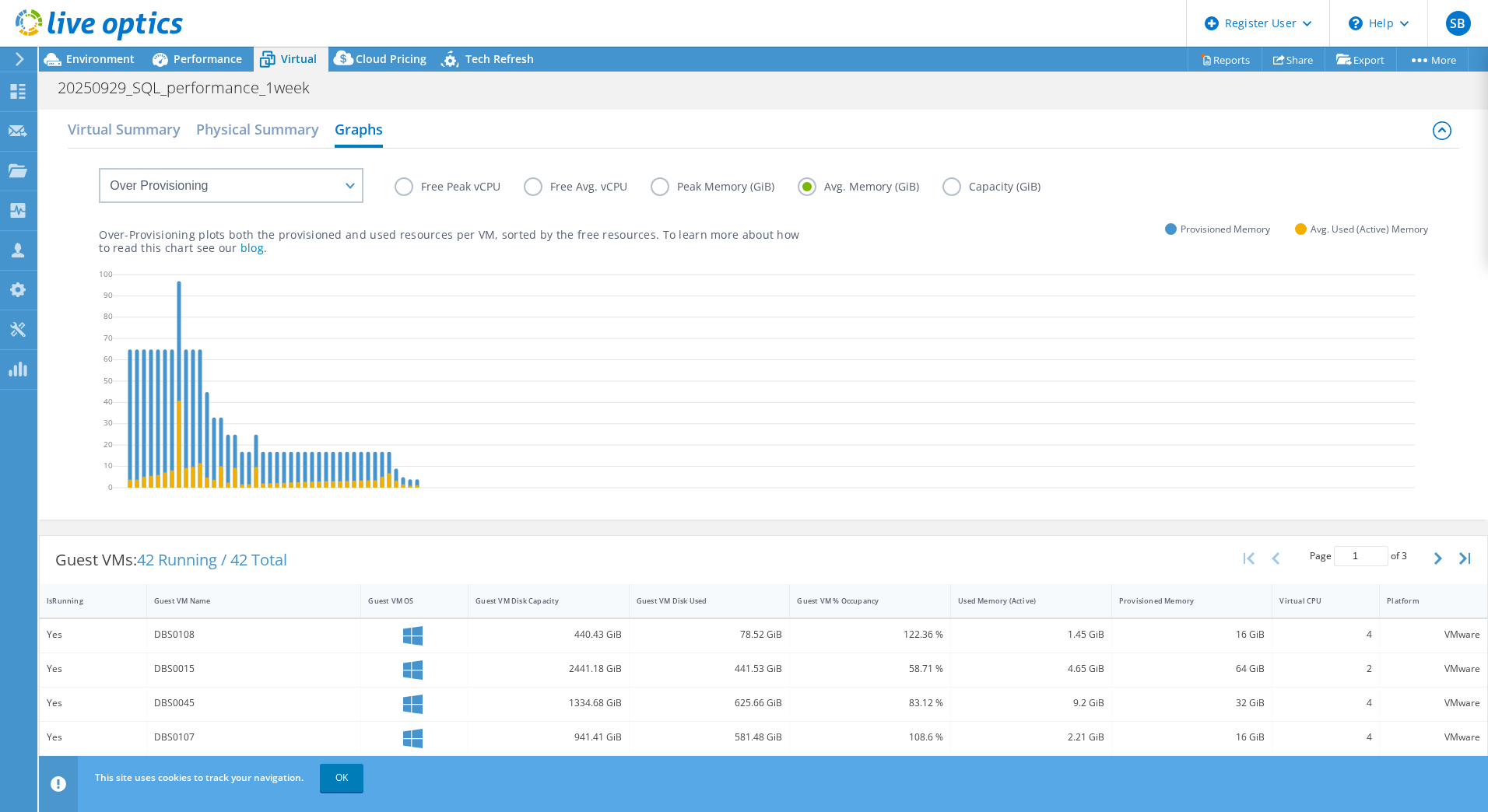
click at [650, 186] on label "Peak Memory (GiB)" at bounding box center [724, 187] width 147 height 19
click at [0, 0] on input "Peak Memory (GiB)" at bounding box center [0, 0] width 0 height 0
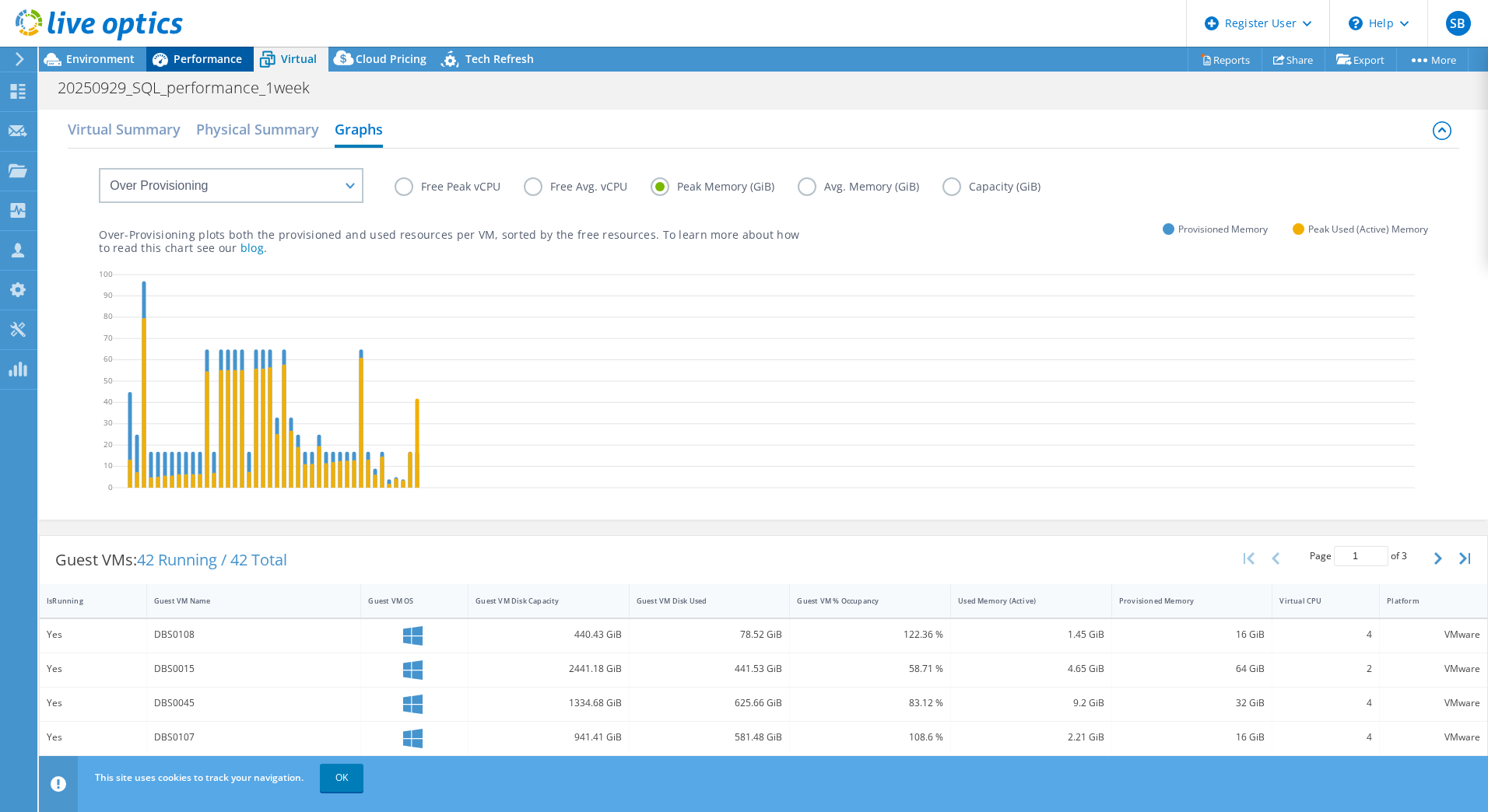
click at [188, 56] on span "Performance" at bounding box center [208, 58] width 69 height 15
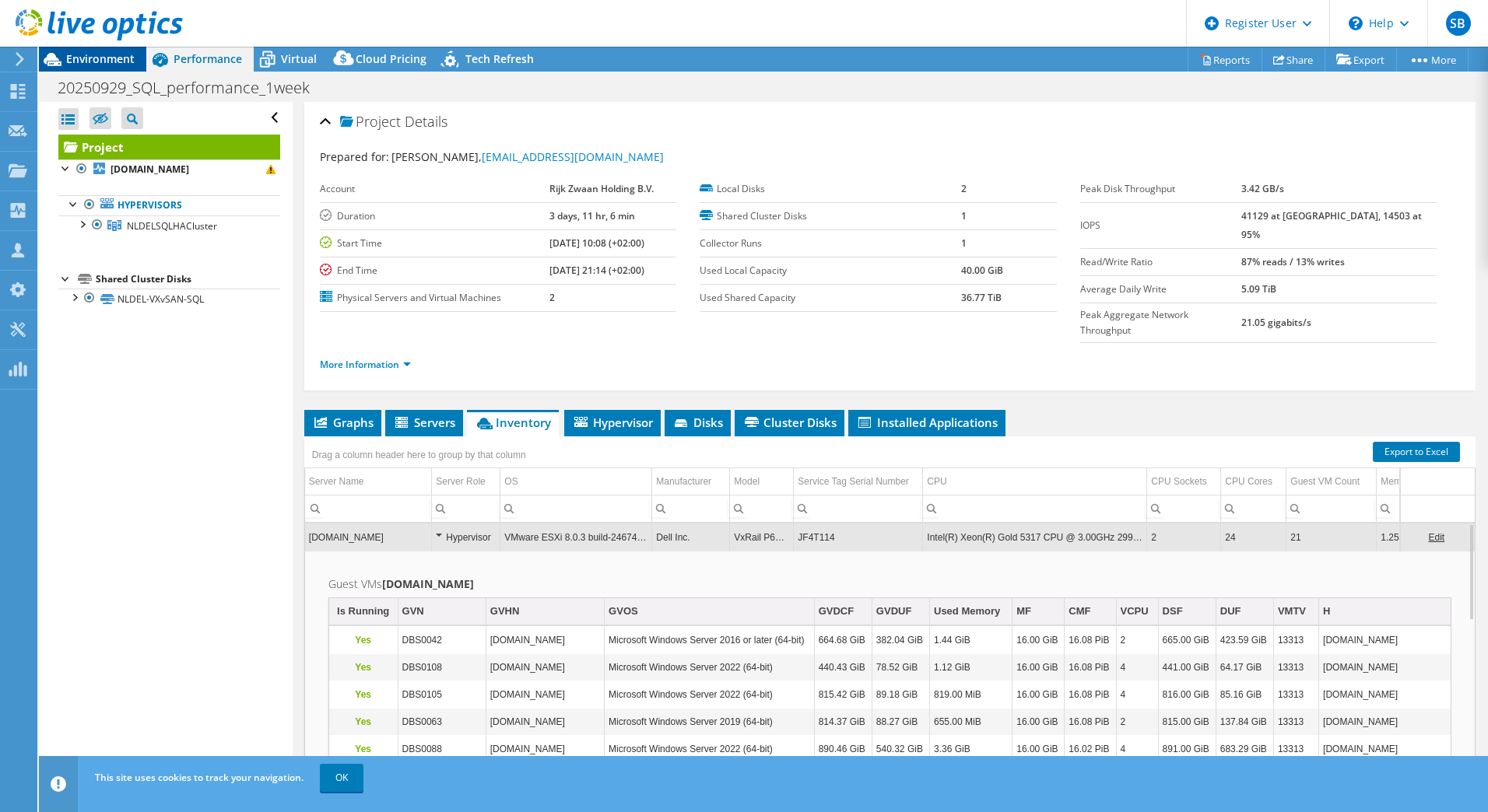
click at [75, 56] on span "Environment" at bounding box center [100, 58] width 69 height 15
